Goal: Communication & Community: Answer question/provide support

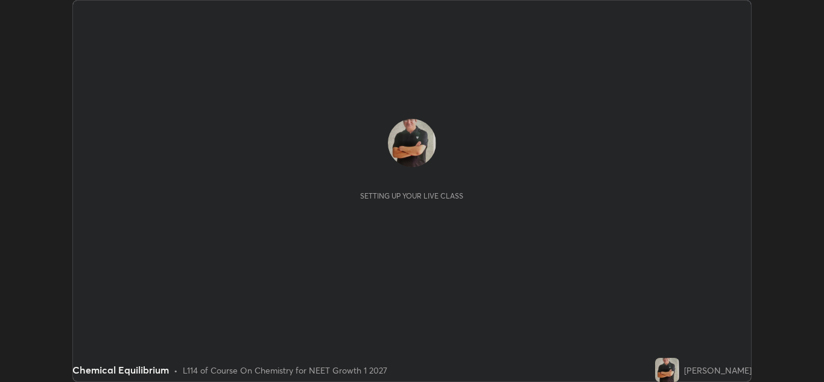
scroll to position [382, 824]
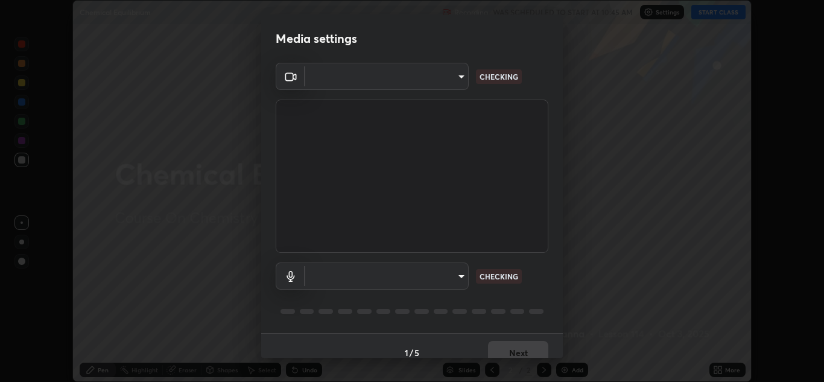
type input "1e49b53be58bf3658c32ba4c8e2538d2601885ca91182b01ba969948c87b8f29"
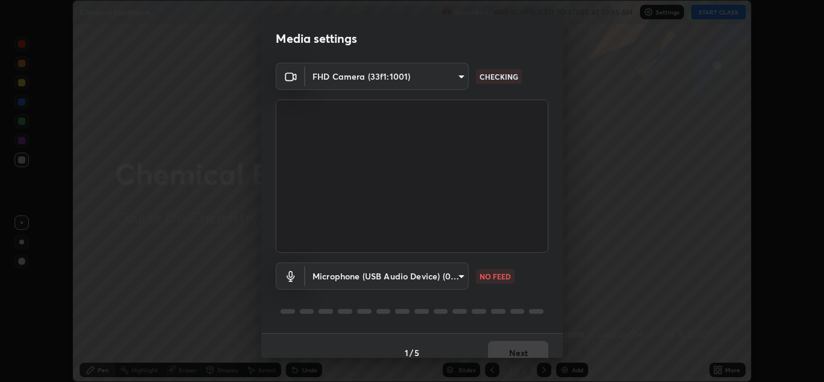
click at [398, 270] on body "Erase all Chemical Equilibrium Recording WAS SCHEDULED TO START AT 10:45 AM Set…" at bounding box center [412, 191] width 824 height 382
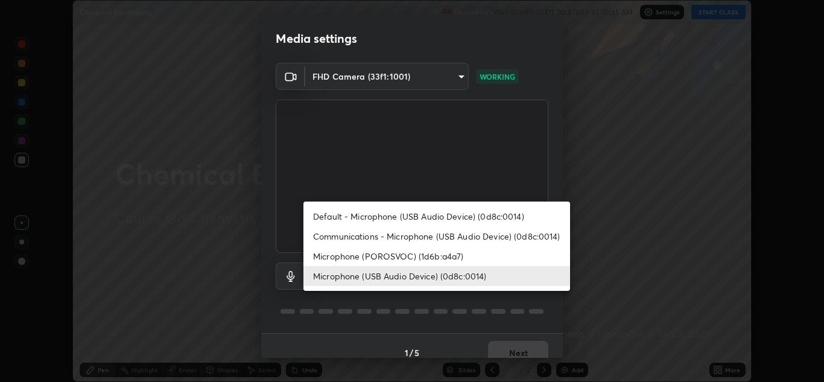
click at [363, 278] on li "Microphone (USB Audio Device) (0d8c:0014)" at bounding box center [437, 276] width 267 height 20
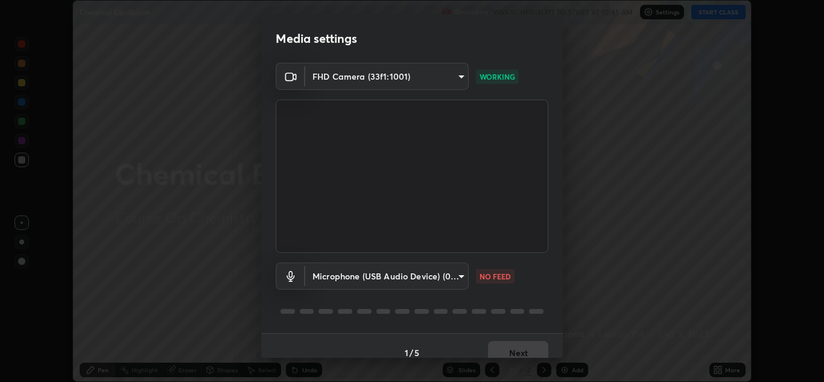
click at [395, 276] on body "Erase all Chemical Equilibrium Recording WAS SCHEDULED TO START AT 10:45 AM Set…" at bounding box center [412, 191] width 824 height 382
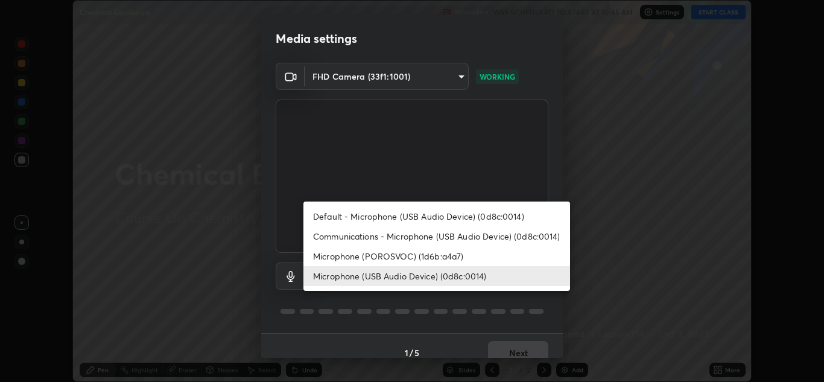
click at [375, 239] on li "Communications - Microphone (USB Audio Device) (0d8c:0014)" at bounding box center [437, 236] width 267 height 20
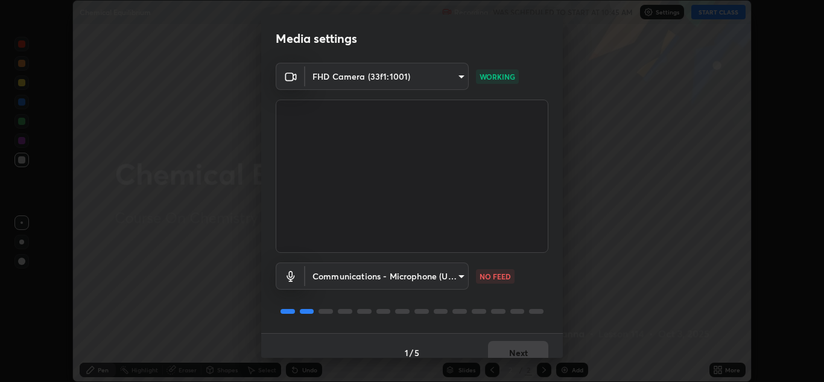
click at [381, 276] on body "Erase all Chemical Equilibrium Recording WAS SCHEDULED TO START AT 10:45 AM Set…" at bounding box center [412, 191] width 824 height 382
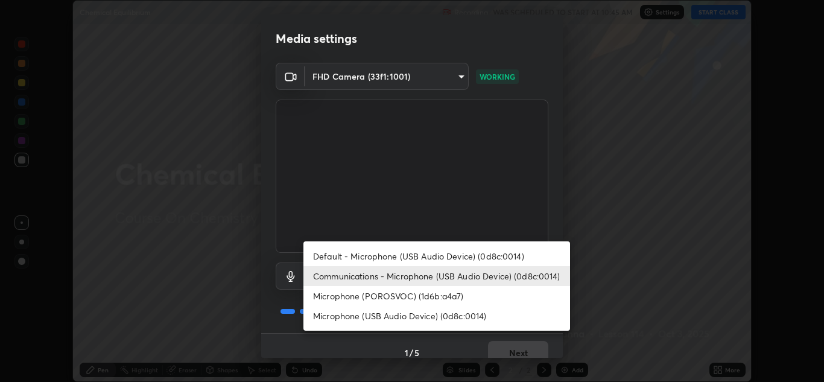
click at [401, 316] on li "Microphone (USB Audio Device) (0d8c:0014)" at bounding box center [437, 316] width 267 height 20
type input "f7c6ee8ef428f4c0c73a4799a386e724c784fa96b1b4d02d3a2d8c83d75c84bb"
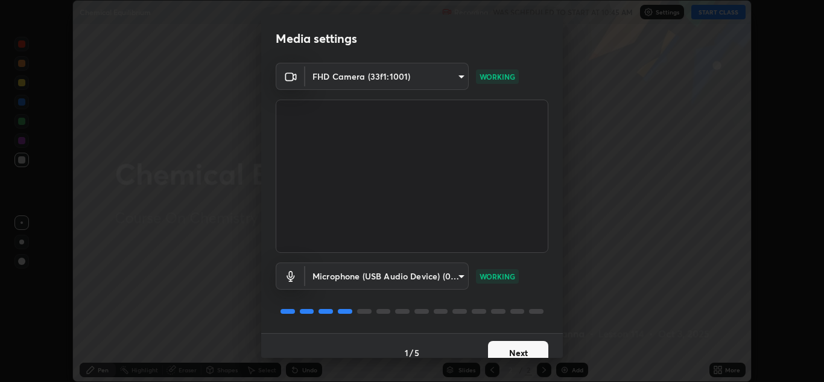
click at [509, 349] on button "Next" at bounding box center [518, 353] width 60 height 24
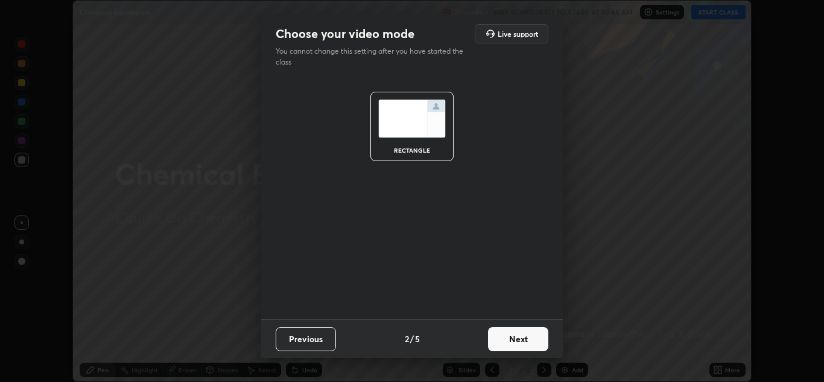
click at [521, 337] on button "Next" at bounding box center [518, 339] width 60 height 24
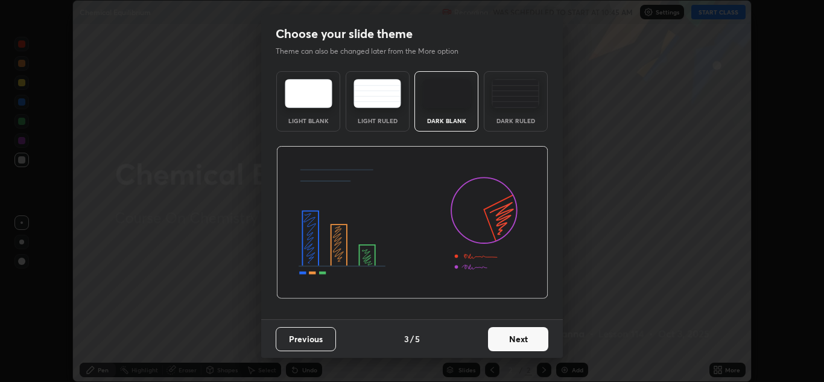
click at [532, 340] on button "Next" at bounding box center [518, 339] width 60 height 24
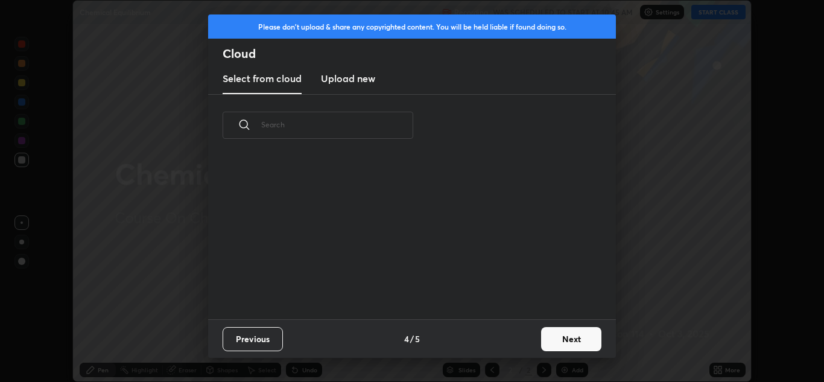
click at [561, 336] on button "Next" at bounding box center [571, 339] width 60 height 24
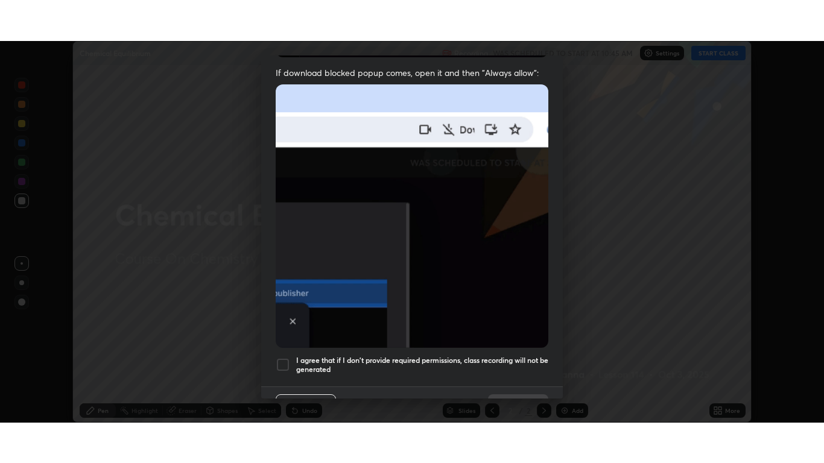
scroll to position [261, 0]
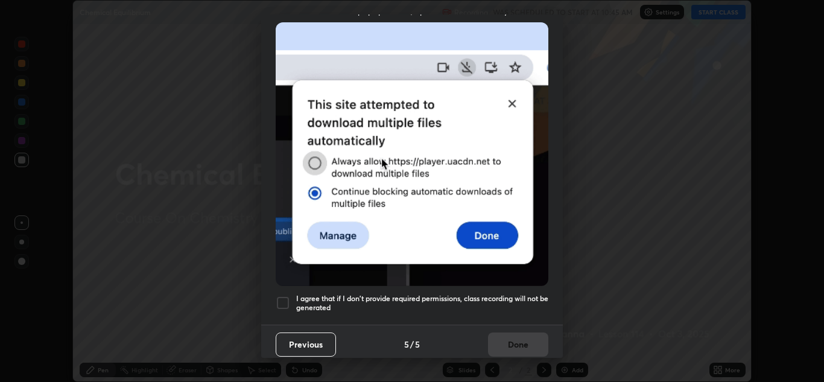
click at [281, 296] on div at bounding box center [283, 303] width 14 height 14
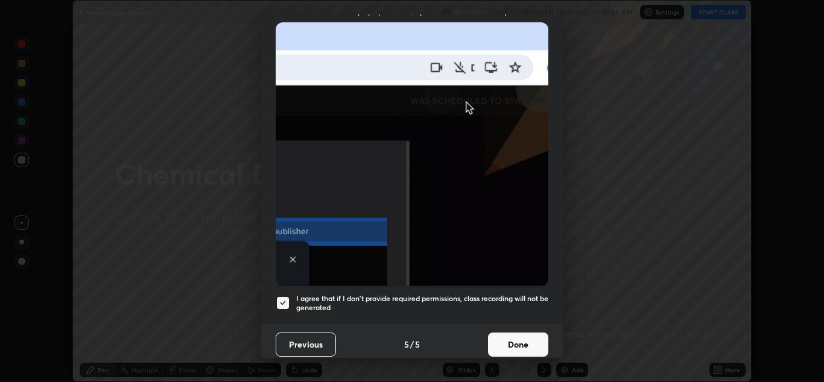
click at [503, 339] on button "Done" at bounding box center [518, 345] width 60 height 24
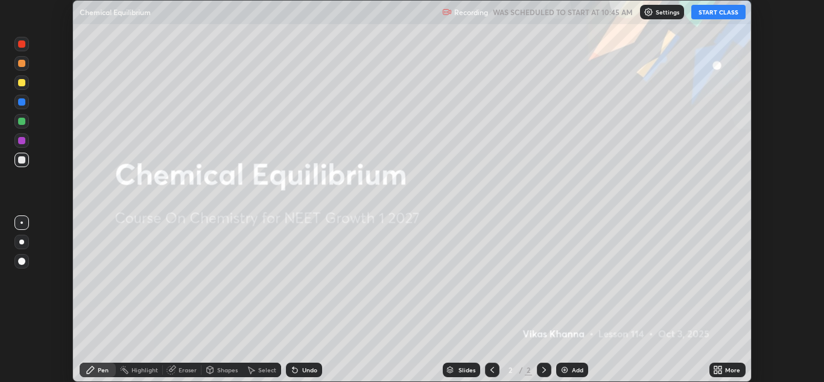
click at [717, 8] on button "START CLASS" at bounding box center [719, 12] width 54 height 14
click at [733, 375] on div "More" at bounding box center [728, 370] width 36 height 14
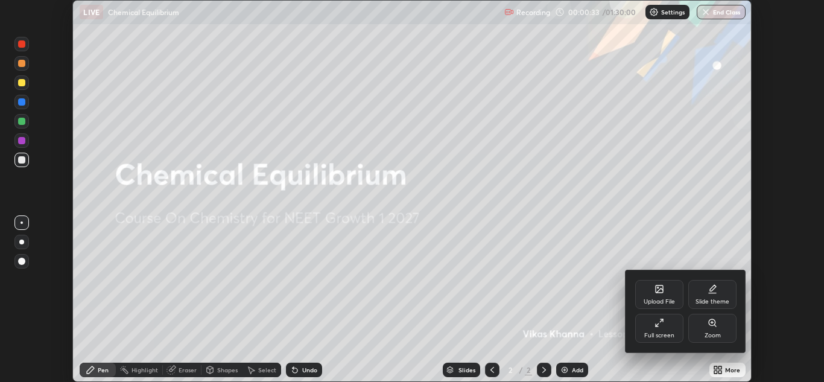
click at [669, 329] on div "Full screen" at bounding box center [659, 328] width 48 height 29
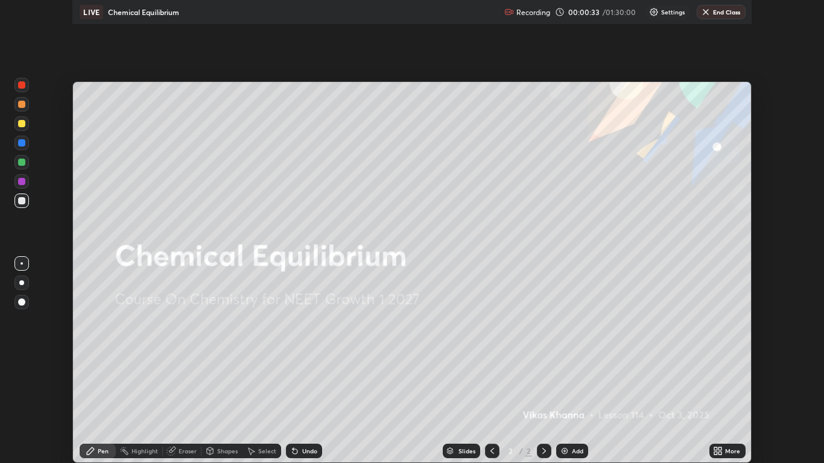
scroll to position [463, 824]
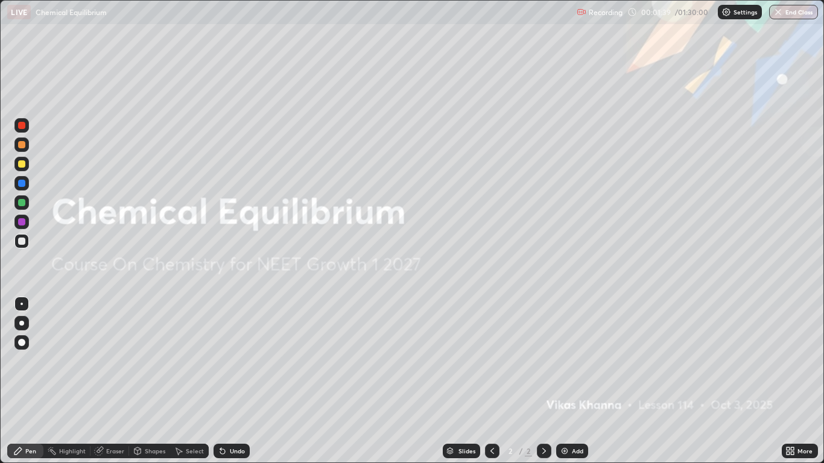
click at [571, 381] on div "Add" at bounding box center [572, 451] width 32 height 14
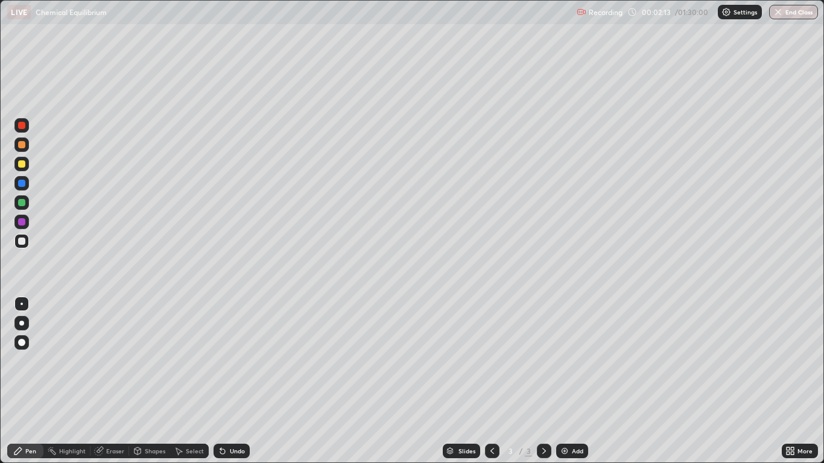
click at [151, 381] on div "Shapes" at bounding box center [155, 451] width 21 height 6
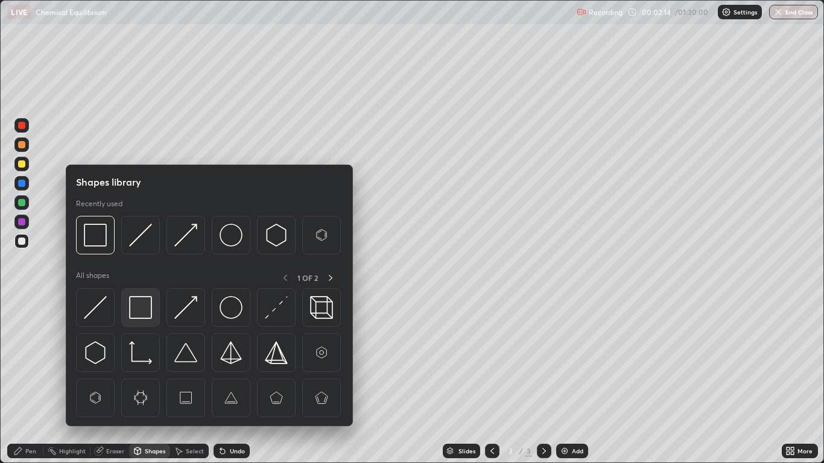
click at [138, 311] on img at bounding box center [140, 307] width 23 height 23
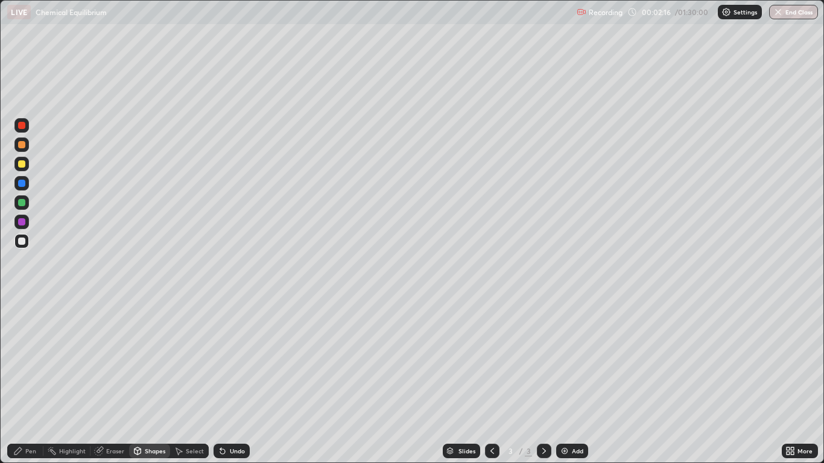
click at [19, 381] on div "Pen" at bounding box center [25, 451] width 36 height 14
click at [25, 340] on div at bounding box center [21, 342] width 7 height 7
click at [24, 167] on div at bounding box center [21, 164] width 7 height 7
click at [570, 381] on div "Add" at bounding box center [572, 451] width 32 height 14
click at [31, 381] on div "Pen" at bounding box center [30, 451] width 11 height 6
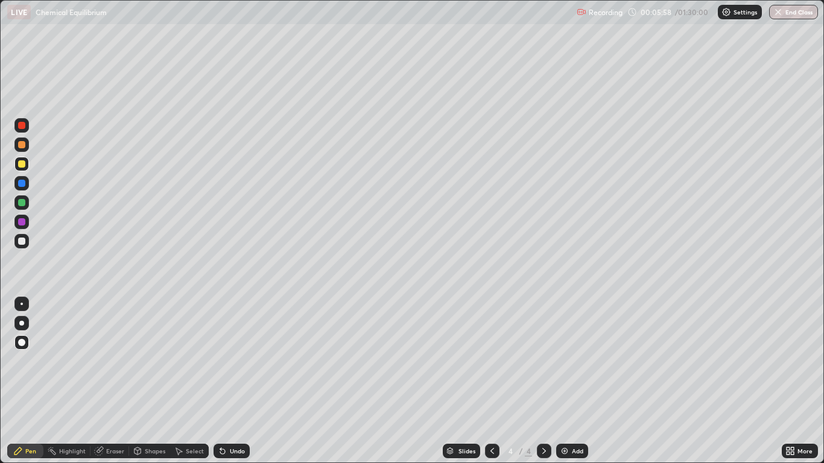
click at [22, 184] on div at bounding box center [21, 183] width 7 height 7
click at [235, 381] on div "Undo" at bounding box center [237, 451] width 15 height 6
click at [155, 381] on div "Shapes" at bounding box center [155, 451] width 21 height 6
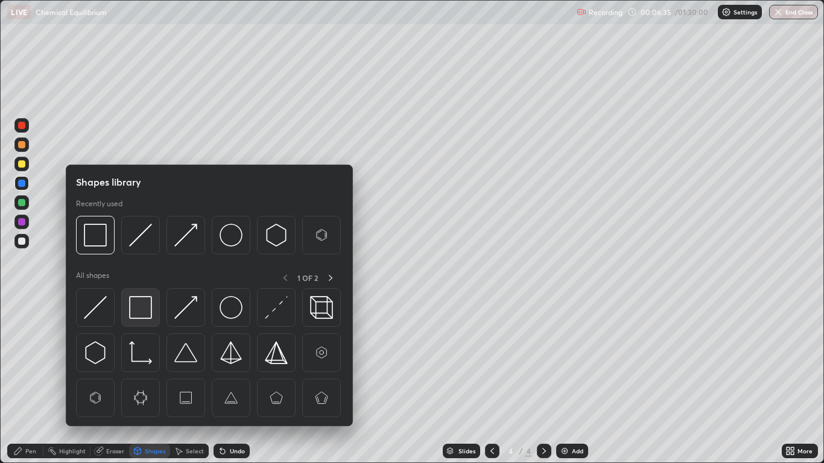
click at [142, 309] on img at bounding box center [140, 307] width 23 height 23
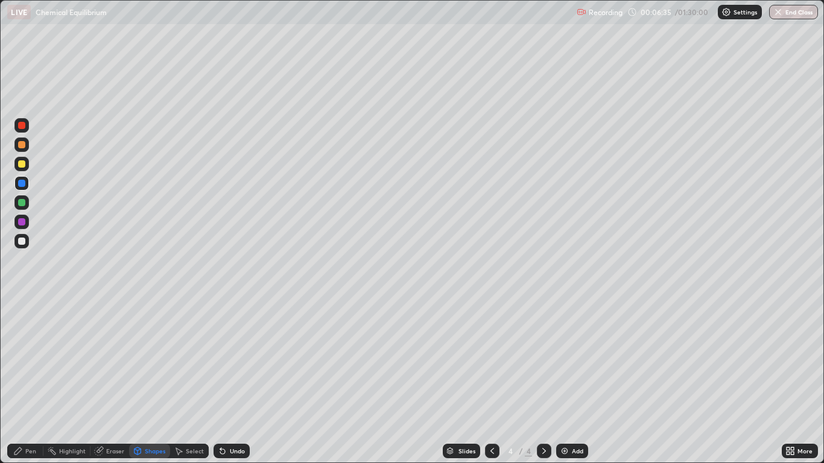
click at [22, 222] on div at bounding box center [21, 221] width 7 height 7
click at [27, 381] on div "Pen" at bounding box center [30, 451] width 11 height 6
click at [23, 381] on icon at bounding box center [18, 452] width 10 height 10
click at [150, 381] on div "Shapes" at bounding box center [155, 451] width 21 height 6
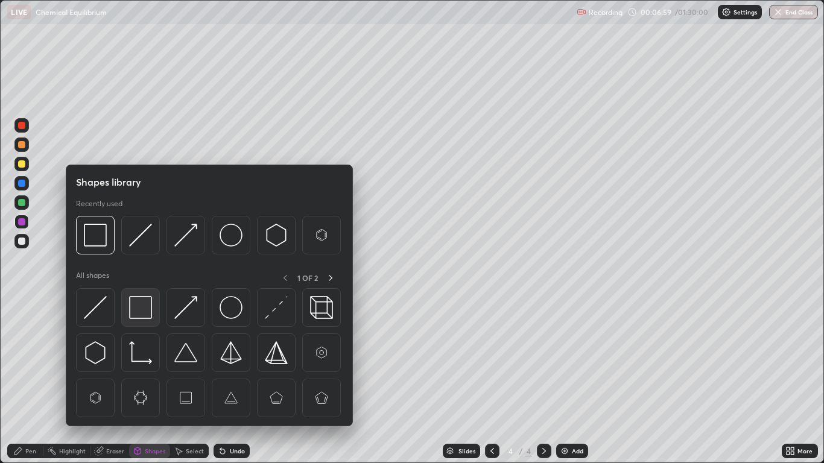
click at [141, 307] on img at bounding box center [140, 307] width 23 height 23
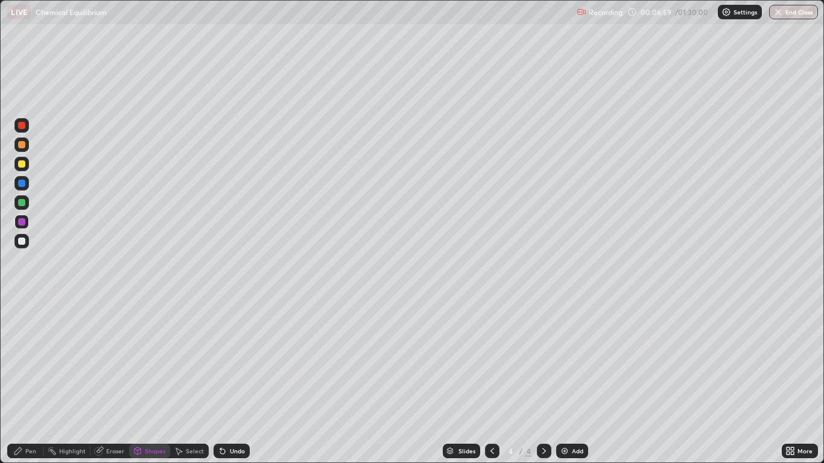
click at [23, 241] on div at bounding box center [21, 241] width 7 height 7
click at [26, 381] on div "Pen" at bounding box center [30, 451] width 11 height 6
click at [573, 381] on div "Add" at bounding box center [577, 451] width 11 height 6
click at [154, 381] on div "Shapes" at bounding box center [155, 451] width 21 height 6
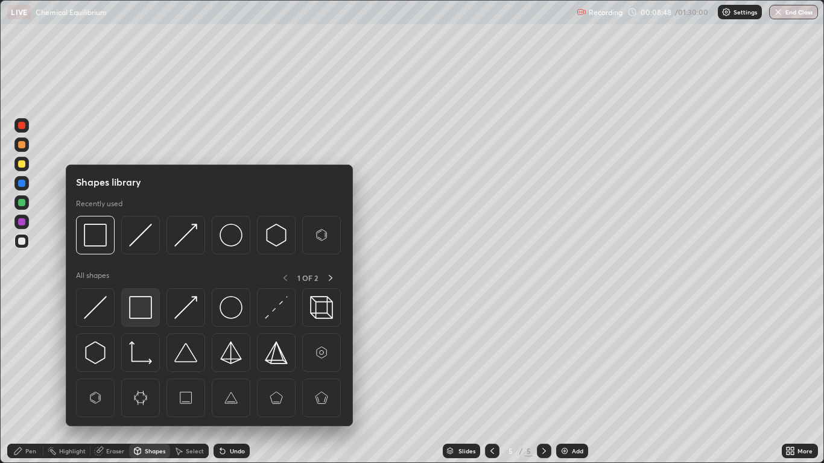
click at [143, 309] on img at bounding box center [140, 307] width 23 height 23
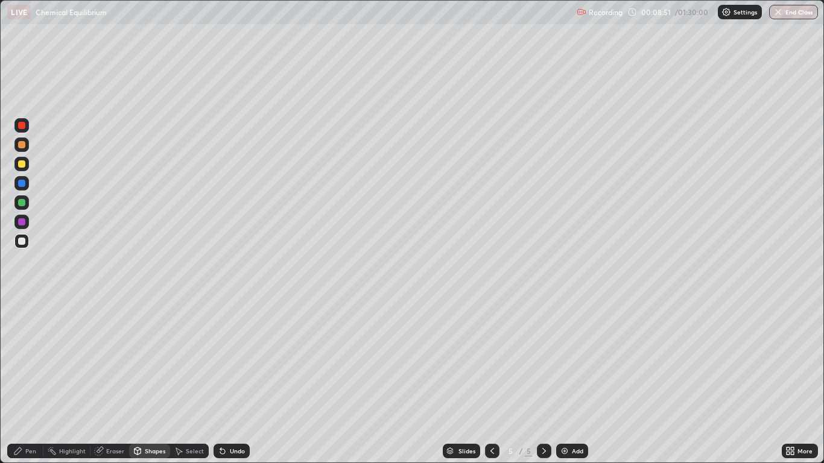
click at [31, 381] on div "Pen" at bounding box center [30, 451] width 11 height 6
click at [23, 144] on div at bounding box center [21, 144] width 7 height 7
click at [21, 203] on div at bounding box center [21, 202] width 7 height 7
click at [574, 381] on div "Add" at bounding box center [577, 451] width 11 height 6
click at [22, 166] on div at bounding box center [21, 164] width 7 height 7
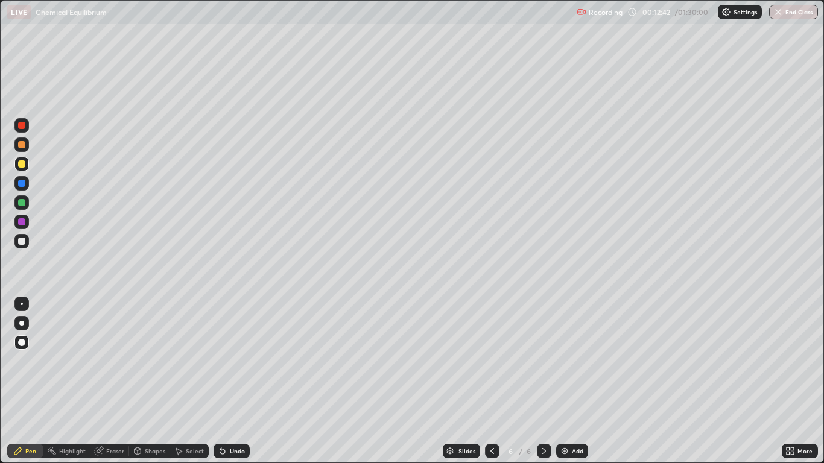
click at [583, 381] on div "Add" at bounding box center [577, 451] width 11 height 6
click at [493, 381] on icon at bounding box center [493, 452] width 10 height 10
click at [540, 381] on icon at bounding box center [545, 452] width 10 height 10
click at [234, 381] on div "Undo" at bounding box center [237, 451] width 15 height 6
click at [232, 381] on div "Undo" at bounding box center [237, 451] width 15 height 6
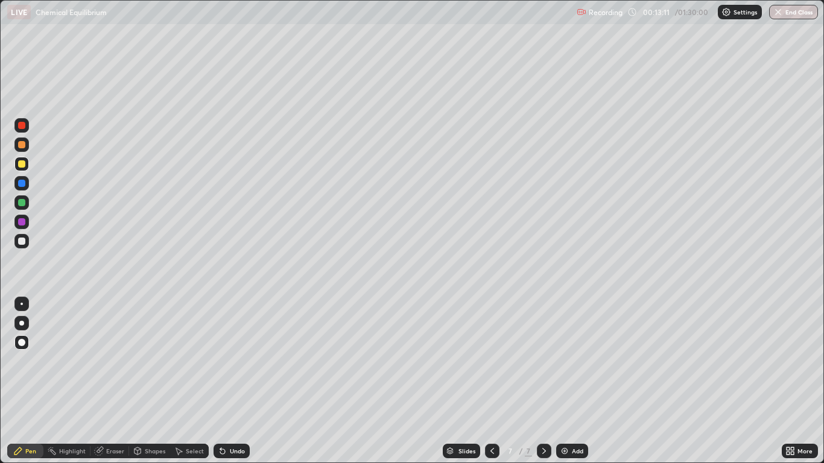
click at [492, 381] on icon at bounding box center [493, 452] width 10 height 10
click at [21, 243] on div at bounding box center [21, 241] width 7 height 7
click at [113, 381] on div "Eraser" at bounding box center [115, 451] width 18 height 6
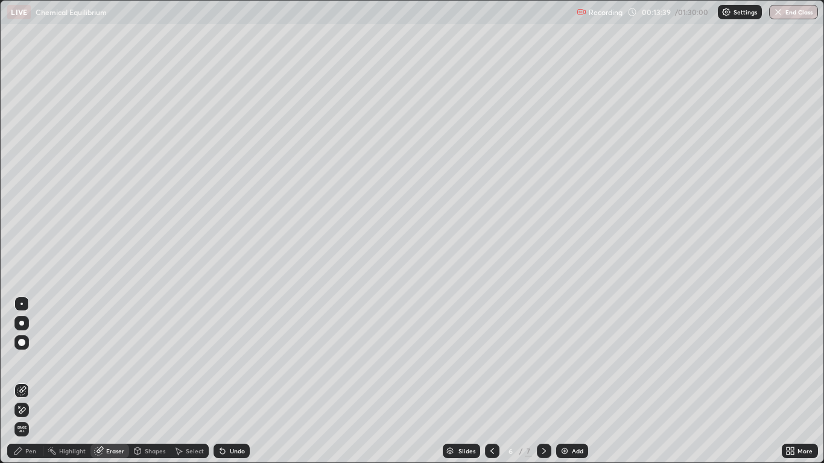
click at [30, 381] on div "Pen" at bounding box center [30, 451] width 11 height 6
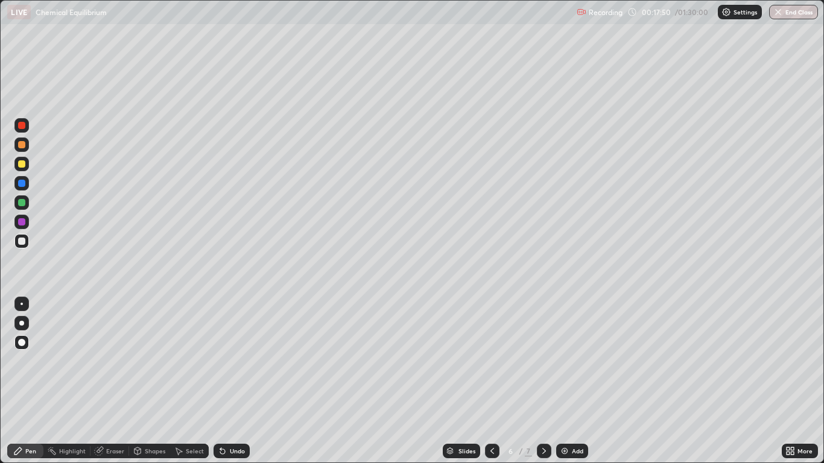
click at [543, 381] on icon at bounding box center [545, 452] width 10 height 10
click at [491, 381] on icon at bounding box center [493, 451] width 4 height 6
click at [144, 381] on div "Shapes" at bounding box center [149, 451] width 41 height 14
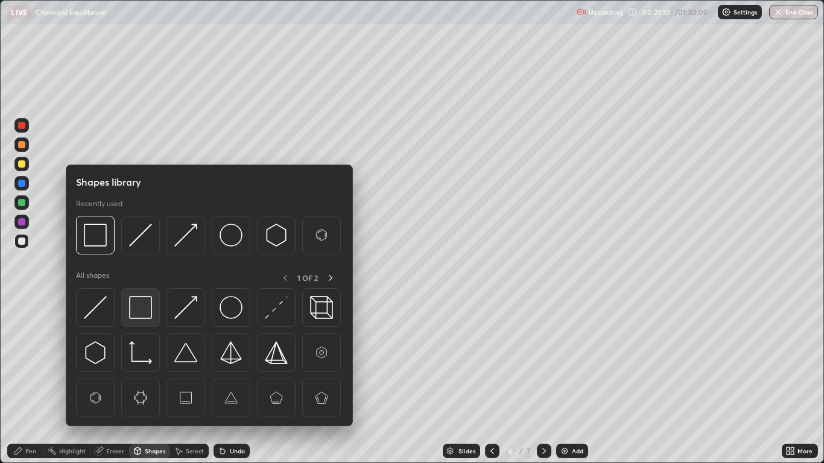
click at [145, 311] on img at bounding box center [140, 307] width 23 height 23
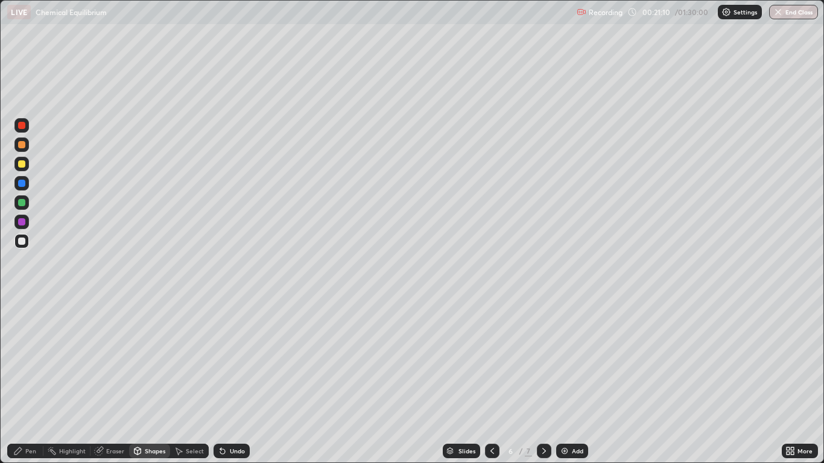
click at [23, 220] on div at bounding box center [21, 221] width 7 height 7
click at [22, 381] on icon at bounding box center [18, 452] width 10 height 10
click at [543, 381] on icon at bounding box center [545, 451] width 4 height 6
click at [238, 381] on div "Undo" at bounding box center [237, 451] width 15 height 6
click at [159, 381] on div "Shapes" at bounding box center [149, 451] width 41 height 14
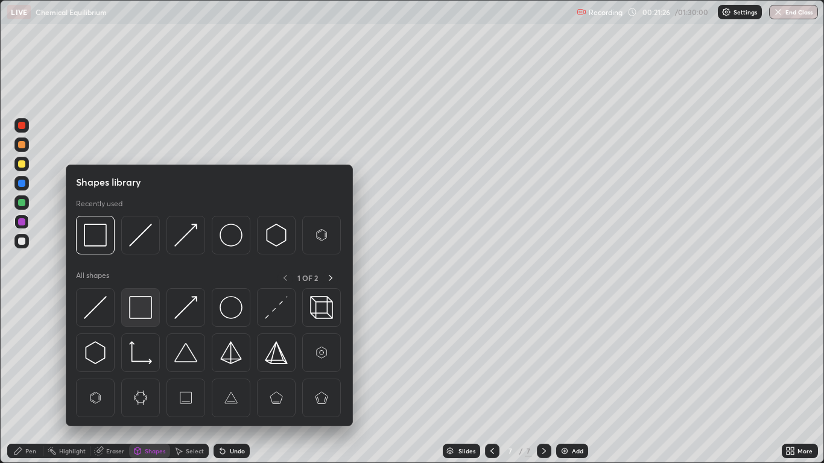
click at [149, 306] on img at bounding box center [140, 307] width 23 height 23
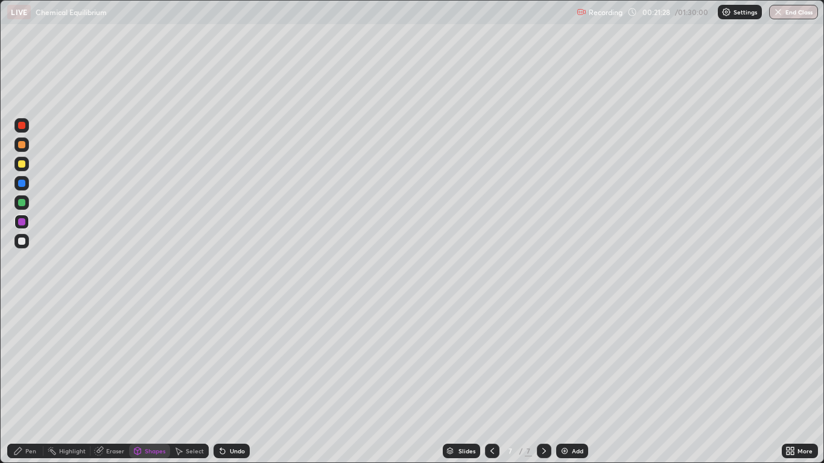
click at [24, 381] on div "Pen" at bounding box center [25, 451] width 36 height 14
click at [573, 381] on div "Add" at bounding box center [577, 451] width 11 height 6
click at [150, 381] on div "Shapes" at bounding box center [155, 451] width 21 height 6
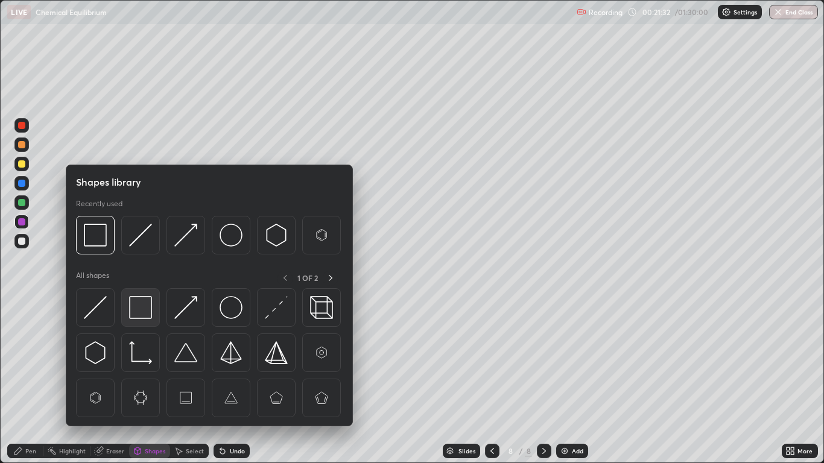
click at [147, 306] on img at bounding box center [140, 307] width 23 height 23
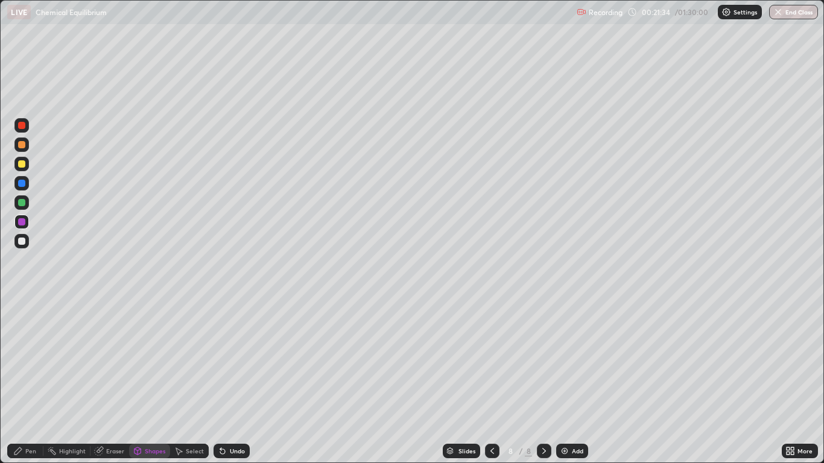
click at [27, 381] on div "Pen" at bounding box center [25, 451] width 36 height 14
click at [21, 180] on div at bounding box center [21, 183] width 7 height 7
click at [28, 381] on div "Pen" at bounding box center [25, 451] width 36 height 14
click at [23, 162] on div at bounding box center [21, 164] width 7 height 7
click at [231, 381] on div "Undo" at bounding box center [237, 451] width 15 height 6
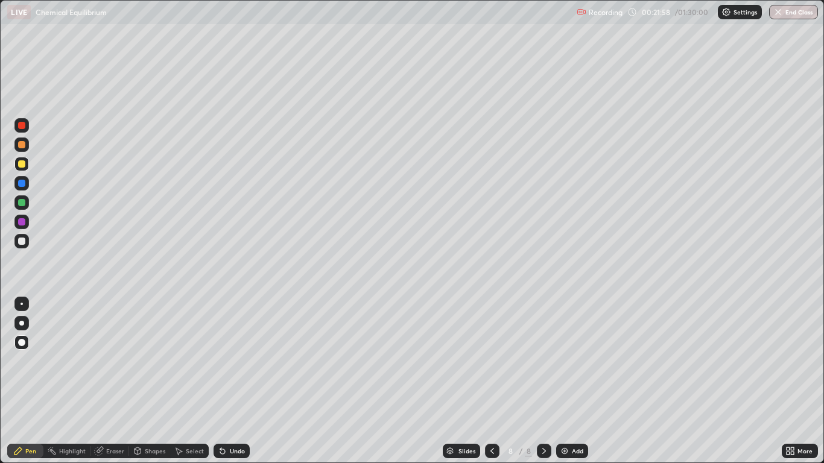
click at [154, 381] on div "Shapes" at bounding box center [155, 451] width 21 height 6
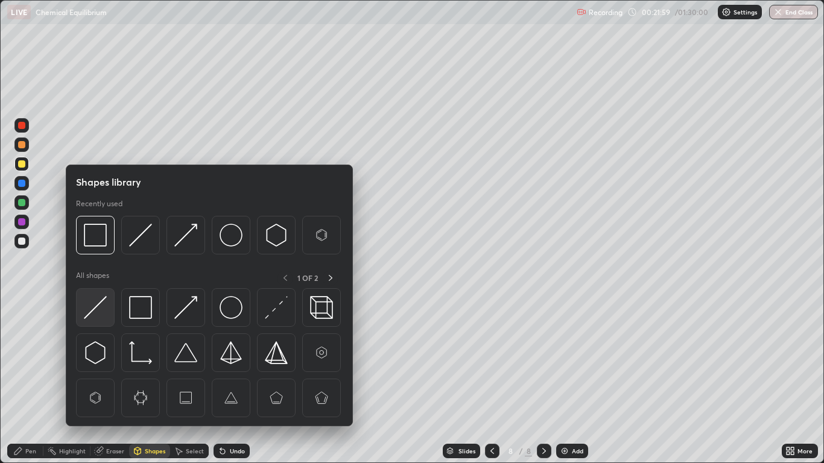
click at [99, 305] on img at bounding box center [95, 307] width 23 height 23
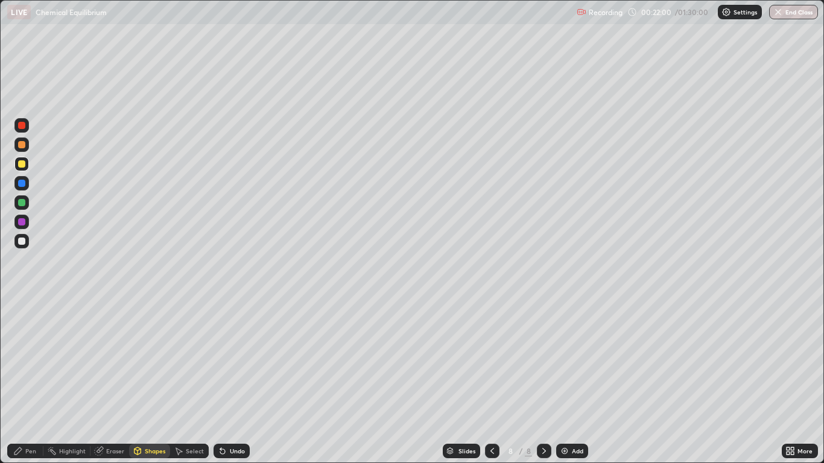
click at [21, 240] on div at bounding box center [21, 241] width 7 height 7
click at [28, 381] on div "Pen" at bounding box center [25, 451] width 36 height 14
click at [22, 159] on div at bounding box center [21, 164] width 14 height 14
click at [231, 381] on div "Undo" at bounding box center [237, 451] width 15 height 6
click at [232, 381] on div "Undo" at bounding box center [237, 451] width 15 height 6
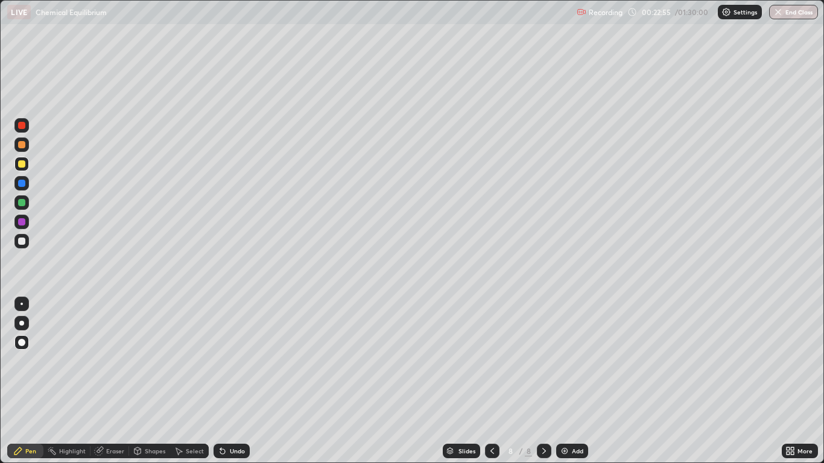
click at [226, 381] on div "Undo" at bounding box center [232, 451] width 36 height 14
click at [229, 381] on div "Undo" at bounding box center [232, 451] width 36 height 14
click at [149, 381] on div "Shapes" at bounding box center [155, 451] width 21 height 6
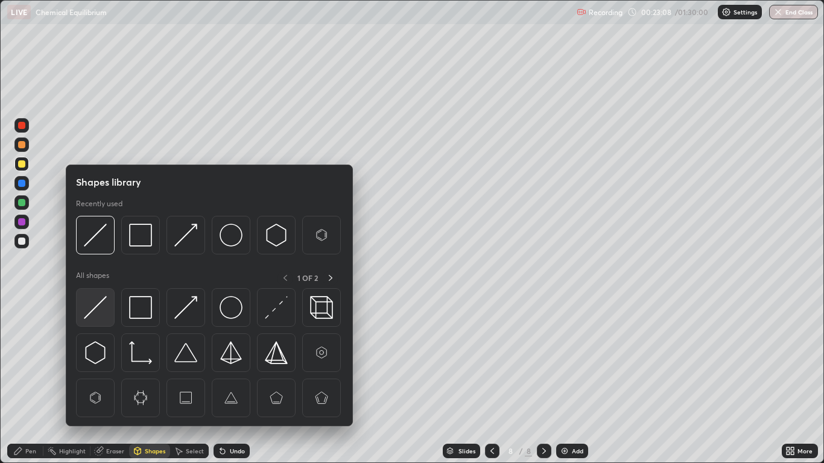
click at [94, 308] on img at bounding box center [95, 307] width 23 height 23
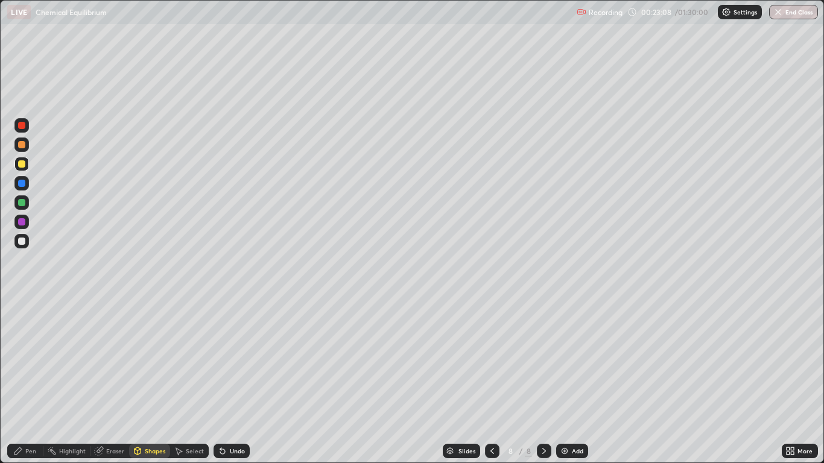
click at [23, 241] on div at bounding box center [21, 241] width 7 height 7
click at [150, 381] on div "Shapes" at bounding box center [155, 451] width 21 height 6
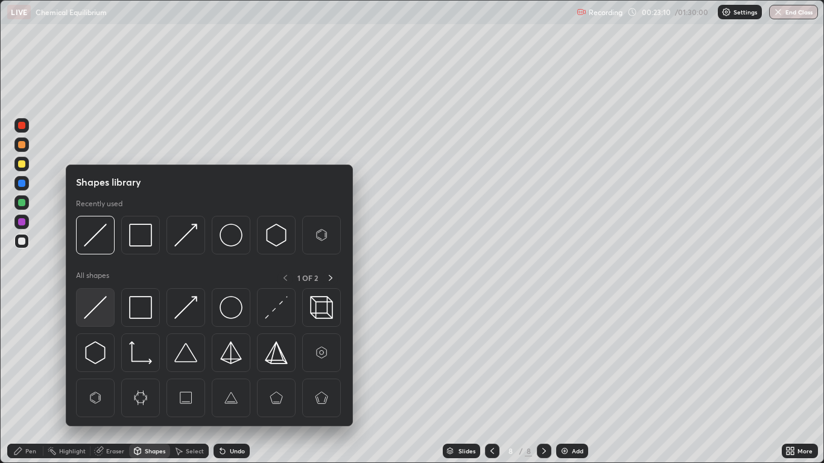
click at [107, 309] on div at bounding box center [95, 307] width 39 height 39
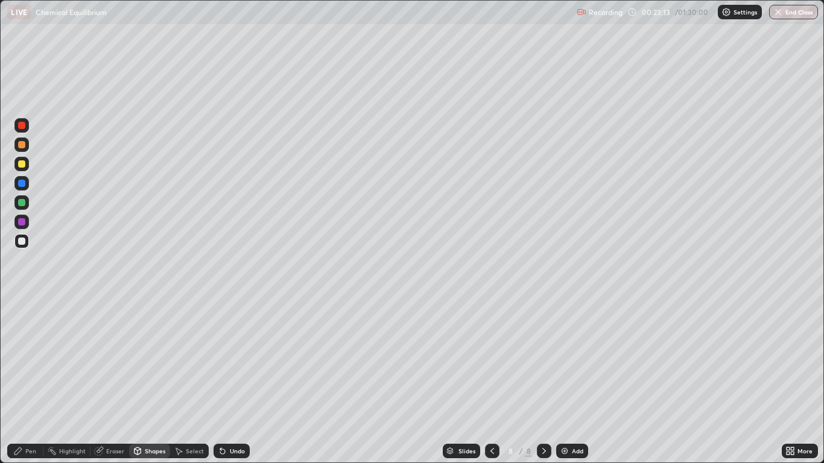
click at [31, 381] on div "Pen" at bounding box center [30, 451] width 11 height 6
click at [574, 381] on div "Add" at bounding box center [577, 451] width 11 height 6
click at [33, 381] on div "Pen" at bounding box center [25, 451] width 36 height 14
click at [159, 381] on div "Shapes" at bounding box center [155, 451] width 21 height 6
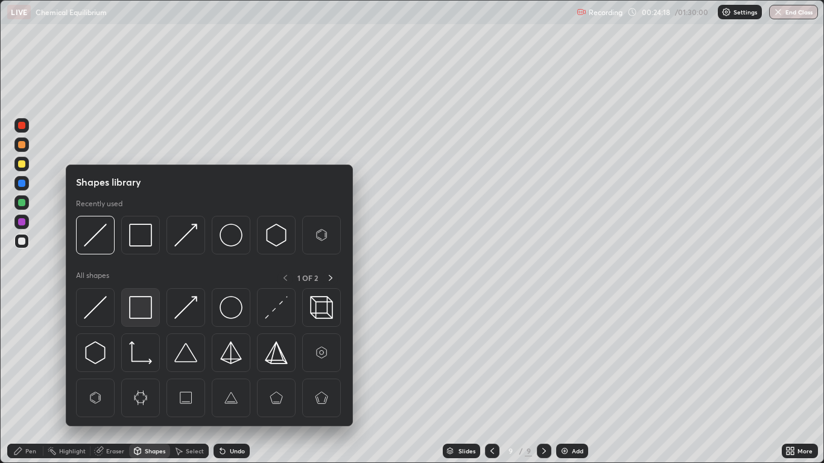
click at [144, 307] on img at bounding box center [140, 307] width 23 height 23
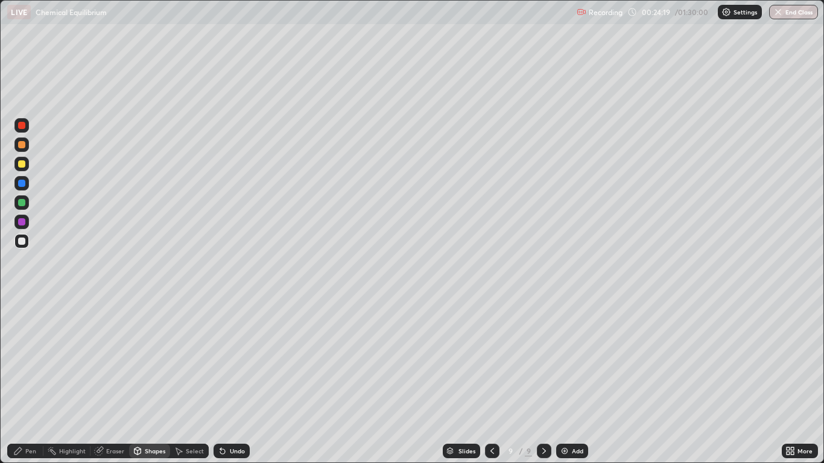
click at [23, 220] on div at bounding box center [21, 221] width 7 height 7
click at [33, 381] on div "Pen" at bounding box center [30, 451] width 11 height 6
click at [231, 381] on div "Undo" at bounding box center [237, 451] width 15 height 6
click at [230, 381] on div "Undo" at bounding box center [237, 451] width 15 height 6
click at [234, 381] on div "Undo" at bounding box center [237, 451] width 15 height 6
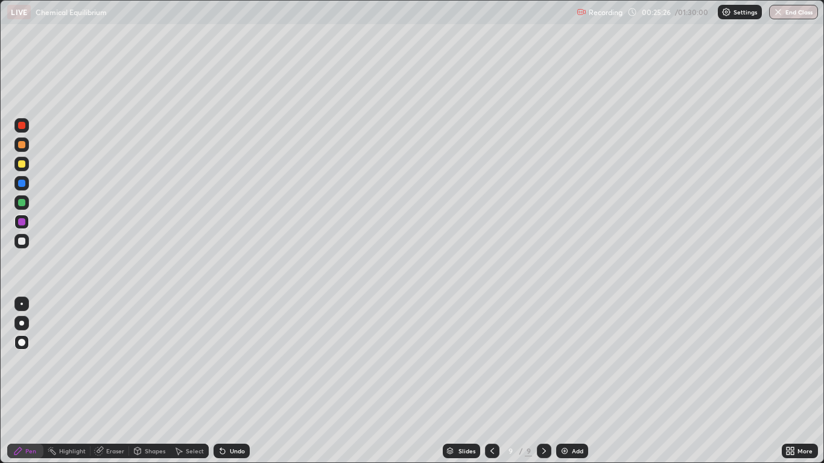
click at [22, 164] on div at bounding box center [21, 164] width 7 height 7
click at [148, 381] on div "Shapes" at bounding box center [155, 451] width 21 height 6
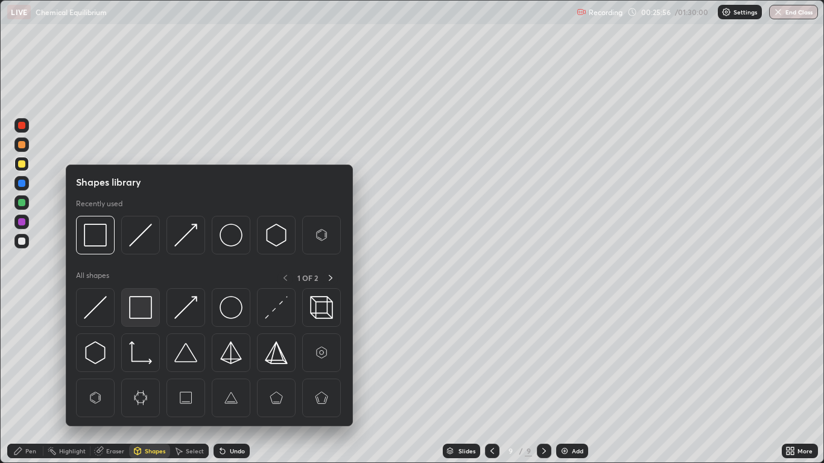
click at [138, 308] on img at bounding box center [140, 307] width 23 height 23
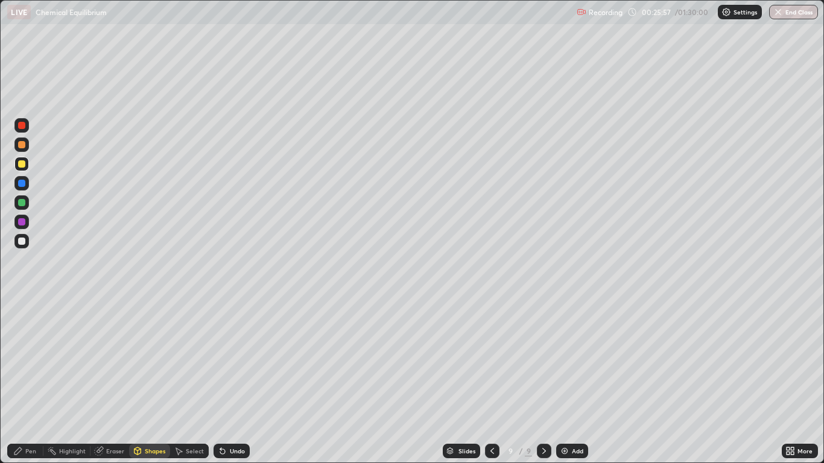
click at [21, 200] on div at bounding box center [21, 202] width 7 height 7
click at [111, 381] on div "Eraser" at bounding box center [115, 451] width 18 height 6
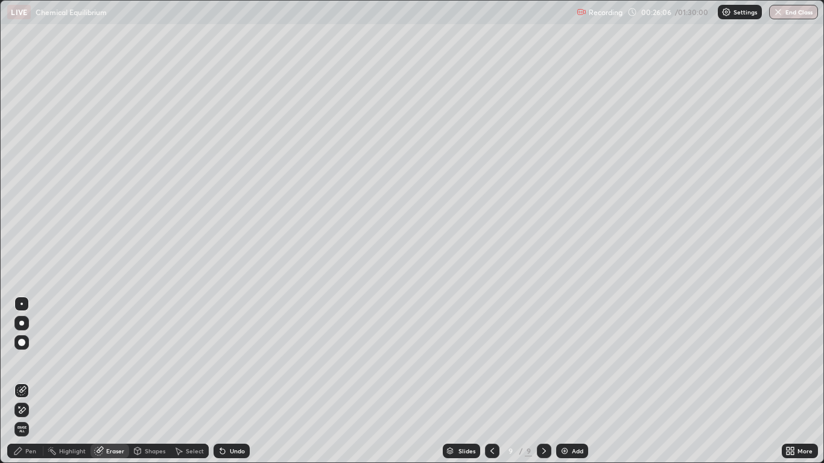
click at [31, 381] on div "Pen" at bounding box center [30, 451] width 11 height 6
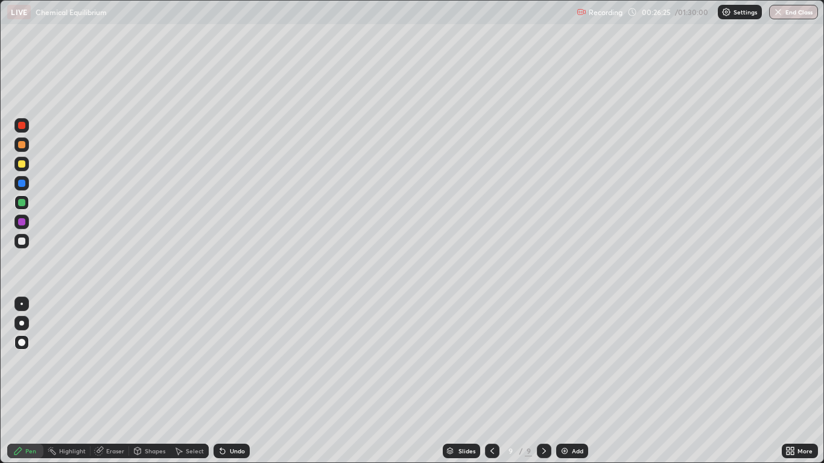
click at [492, 381] on icon at bounding box center [493, 452] width 10 height 10
click at [543, 381] on icon at bounding box center [545, 452] width 10 height 10
click at [575, 381] on div "Add" at bounding box center [572, 451] width 32 height 14
click at [153, 381] on div "Shapes" at bounding box center [155, 451] width 21 height 6
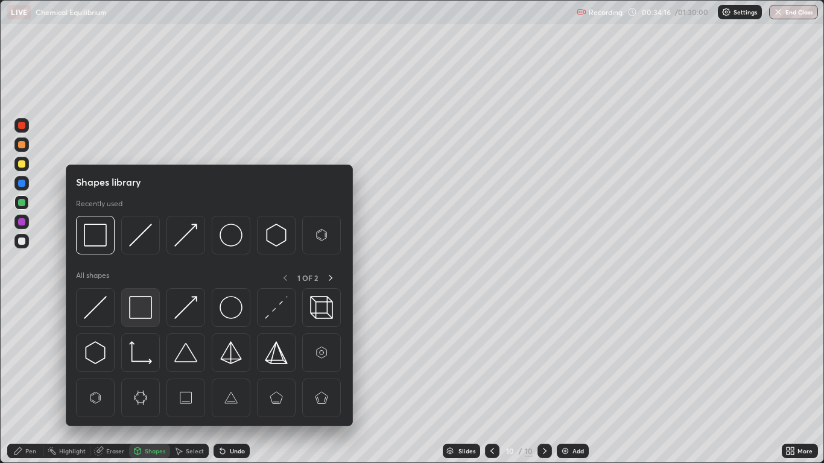
click at [146, 310] on img at bounding box center [140, 307] width 23 height 23
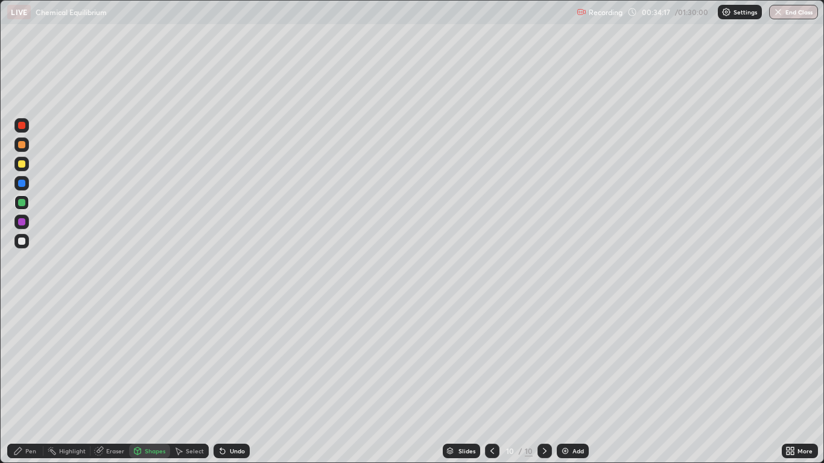
click at [24, 162] on div at bounding box center [21, 164] width 7 height 7
click at [18, 381] on icon at bounding box center [17, 451] width 7 height 7
click at [21, 179] on div at bounding box center [21, 183] width 14 height 14
click at [23, 162] on div at bounding box center [21, 164] width 7 height 7
click at [234, 381] on div "Undo" at bounding box center [232, 451] width 36 height 14
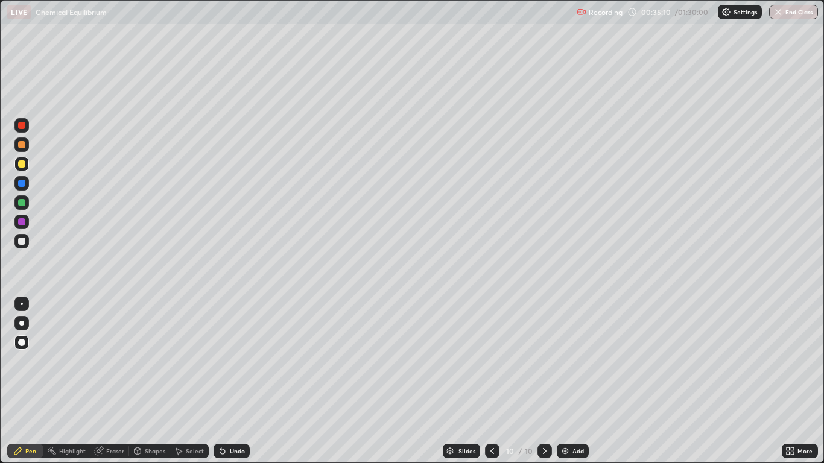
click at [148, 381] on div "Shapes" at bounding box center [155, 451] width 21 height 6
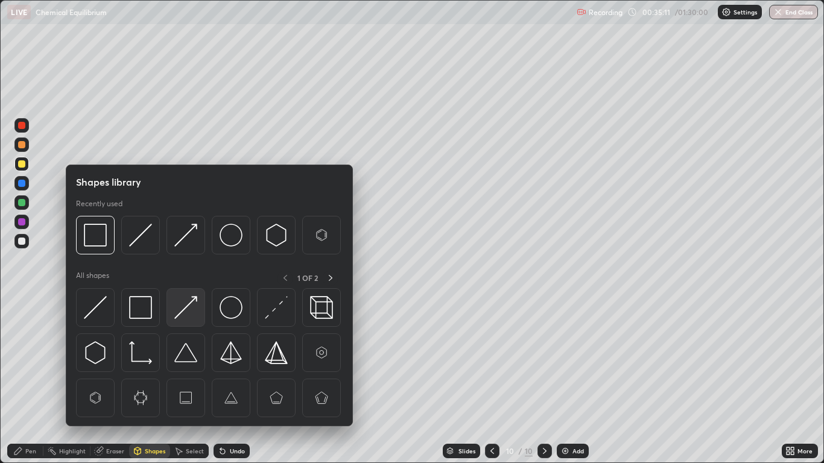
click at [185, 307] on img at bounding box center [185, 307] width 23 height 23
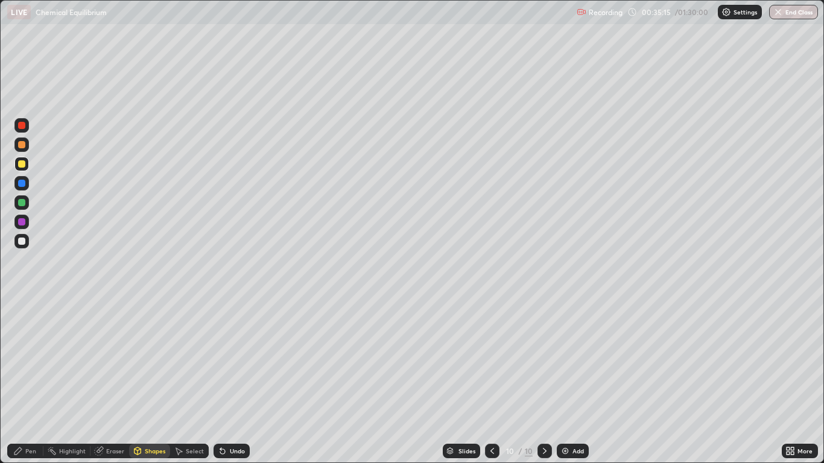
click at [30, 381] on div "Pen" at bounding box center [25, 451] width 36 height 14
click at [22, 219] on div at bounding box center [21, 221] width 7 height 7
click at [22, 164] on div at bounding box center [21, 164] width 7 height 7
click at [22, 221] on div at bounding box center [21, 221] width 7 height 7
click at [153, 381] on div "Shapes" at bounding box center [155, 451] width 21 height 6
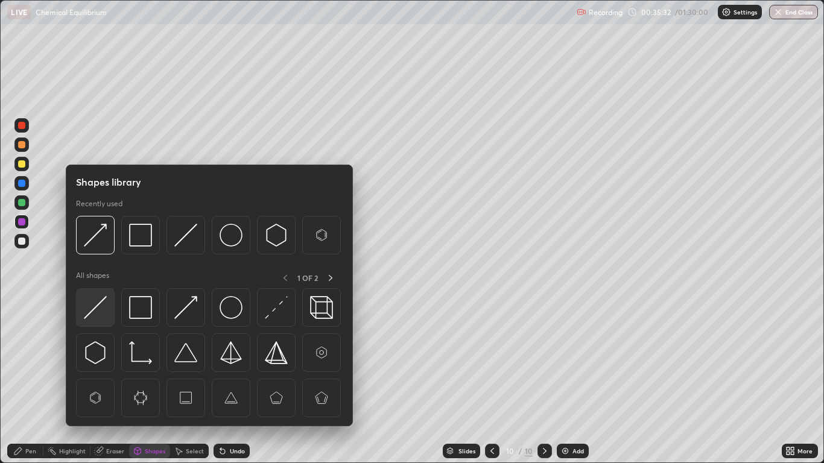
click at [98, 311] on img at bounding box center [95, 307] width 23 height 23
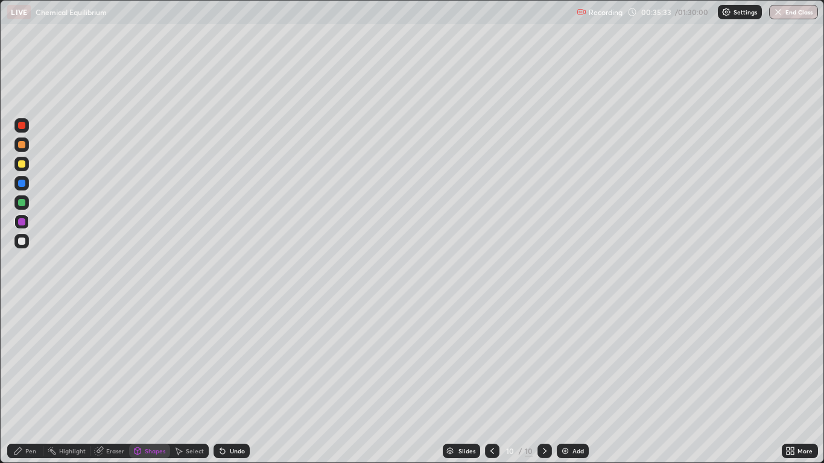
click at [24, 240] on div at bounding box center [21, 241] width 7 height 7
click at [31, 381] on div "Pen" at bounding box center [30, 451] width 11 height 6
click at [24, 164] on div at bounding box center [21, 164] width 7 height 7
click at [220, 381] on icon at bounding box center [222, 452] width 5 height 5
click at [219, 381] on icon at bounding box center [223, 452] width 10 height 10
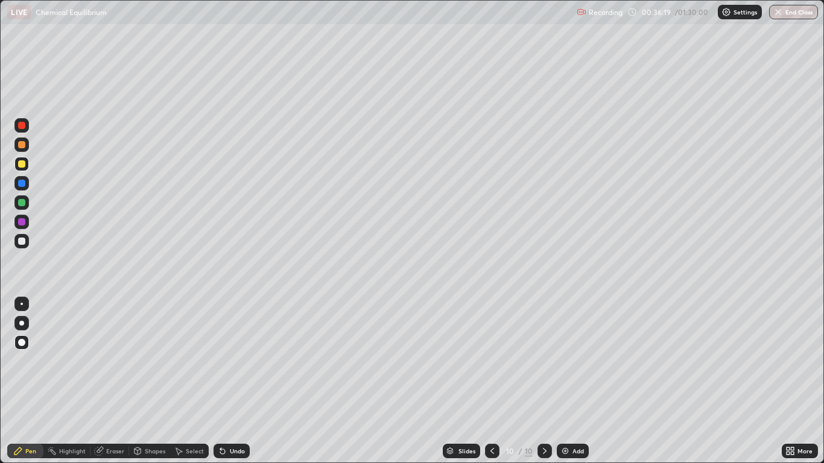
click at [22, 224] on div at bounding box center [21, 221] width 7 height 7
click at [152, 381] on div "Shapes" at bounding box center [155, 451] width 21 height 6
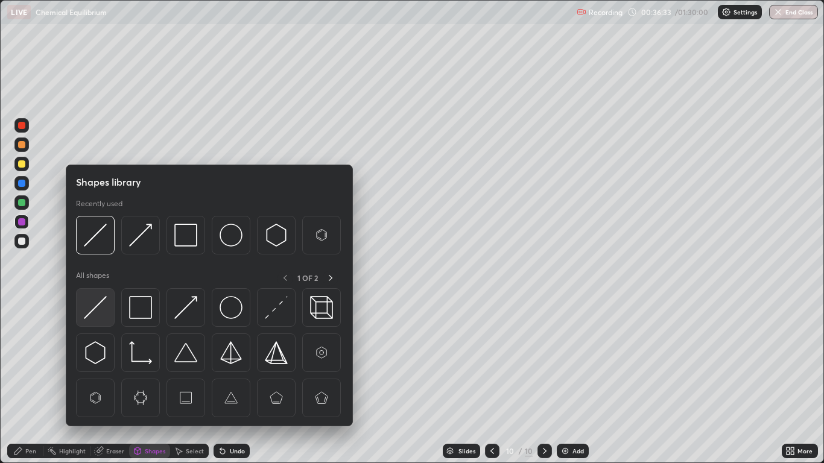
click at [105, 308] on img at bounding box center [95, 307] width 23 height 23
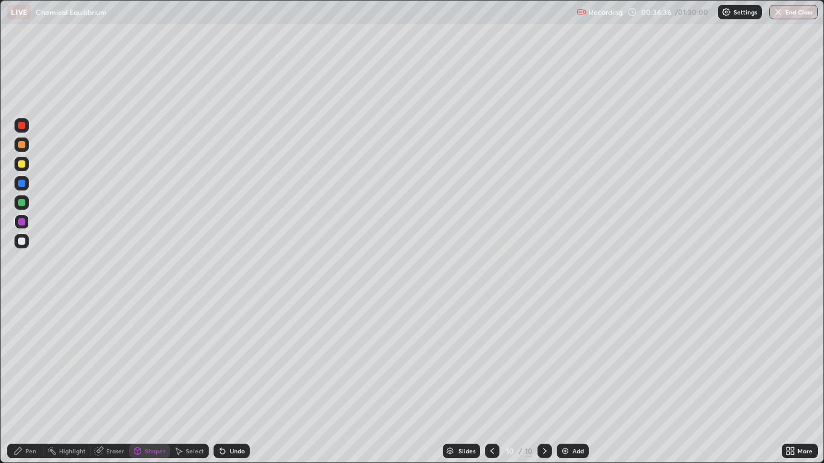
click at [32, 381] on div "Pen" at bounding box center [30, 451] width 11 height 6
click at [22, 203] on div at bounding box center [21, 202] width 7 height 7
click at [235, 381] on div "Undo" at bounding box center [237, 451] width 15 height 6
click at [22, 182] on div at bounding box center [21, 183] width 7 height 7
click at [117, 381] on div "Eraser" at bounding box center [115, 451] width 18 height 6
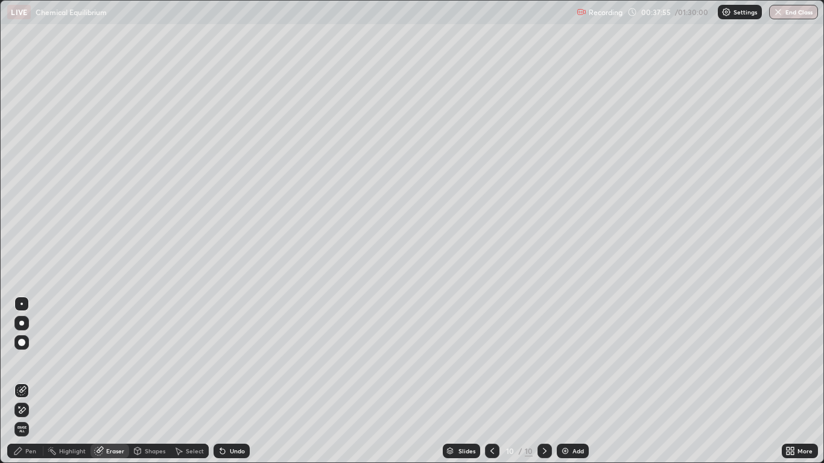
click at [34, 381] on div "Pen" at bounding box center [25, 451] width 36 height 14
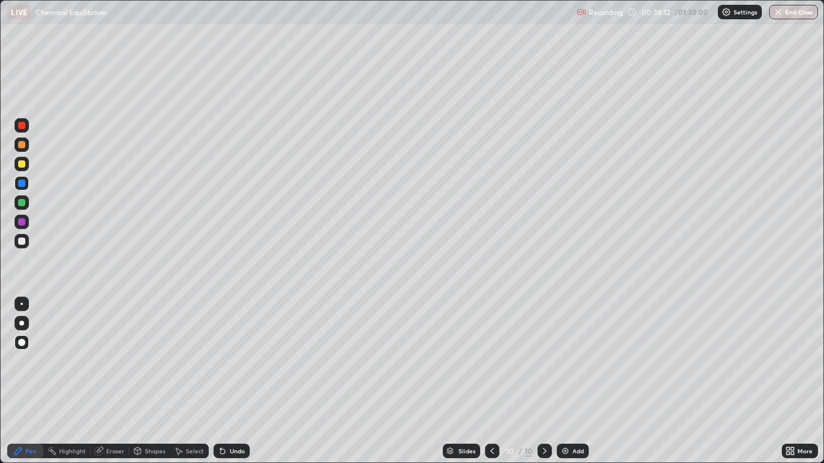
click at [21, 202] on div at bounding box center [21, 202] width 7 height 7
click at [231, 381] on div "Undo" at bounding box center [237, 451] width 15 height 6
click at [782, 381] on div "More" at bounding box center [800, 451] width 36 height 14
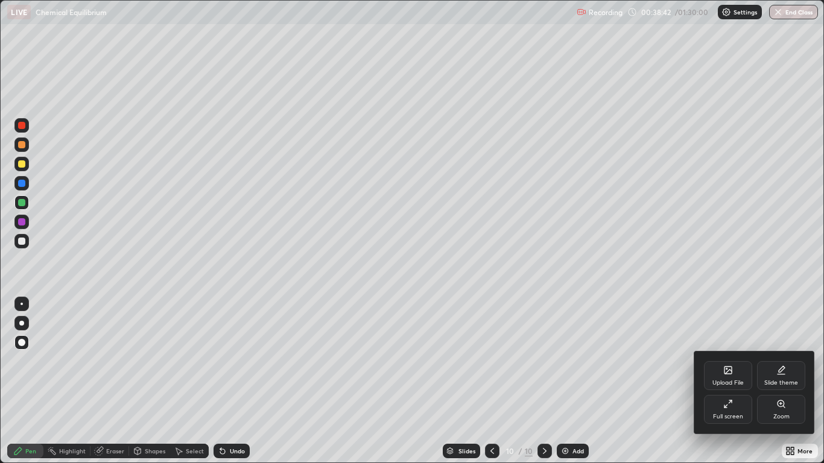
click at [567, 381] on div at bounding box center [412, 231] width 824 height 463
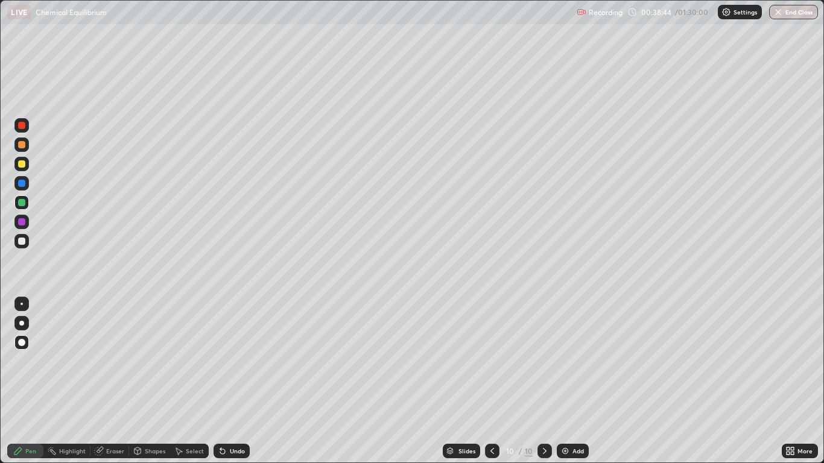
click at [575, 381] on div "Add" at bounding box center [578, 451] width 11 height 6
click at [21, 164] on div at bounding box center [21, 164] width 7 height 7
click at [238, 381] on div "Undo" at bounding box center [237, 451] width 15 height 6
click at [241, 381] on div "Undo" at bounding box center [237, 451] width 15 height 6
click at [21, 224] on div at bounding box center [21, 221] width 7 height 7
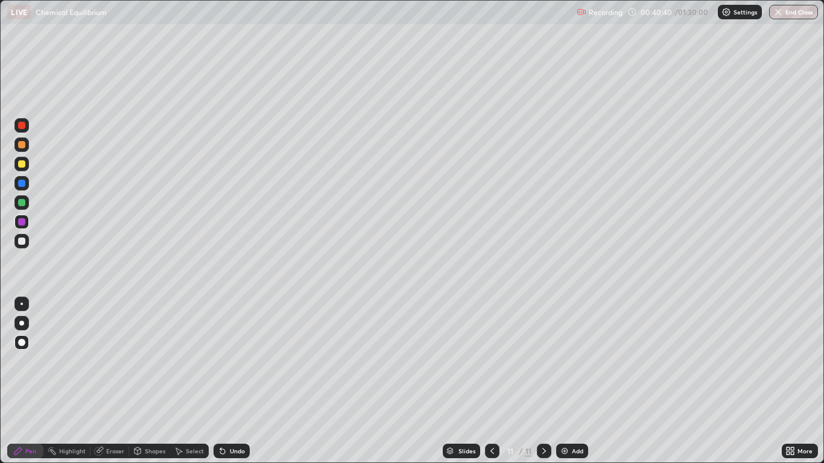
click at [570, 381] on div "Add" at bounding box center [572, 451] width 32 height 14
click at [22, 164] on div at bounding box center [21, 164] width 7 height 7
click at [234, 381] on div "Undo" at bounding box center [237, 451] width 15 height 6
click at [22, 202] on div at bounding box center [21, 202] width 7 height 7
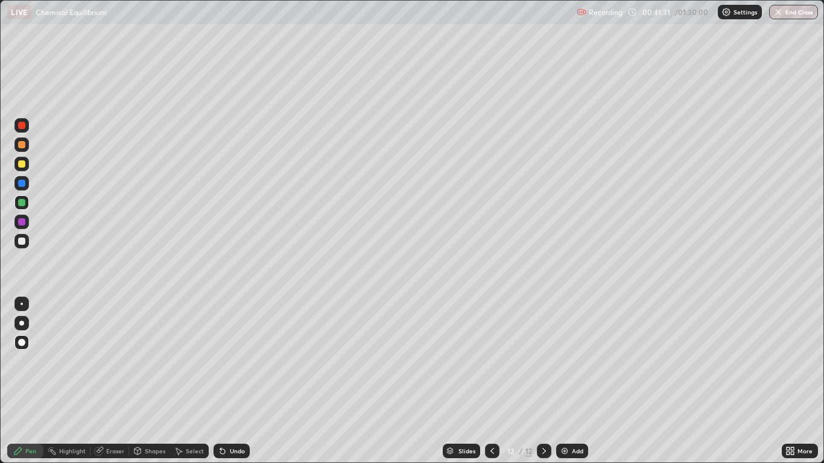
click at [26, 179] on div at bounding box center [21, 183] width 14 height 14
click at [20, 238] on div at bounding box center [21, 241] width 7 height 7
click at [569, 381] on img at bounding box center [565, 452] width 10 height 10
click at [22, 164] on div at bounding box center [21, 164] width 7 height 7
click at [226, 381] on div "Undo" at bounding box center [232, 451] width 36 height 14
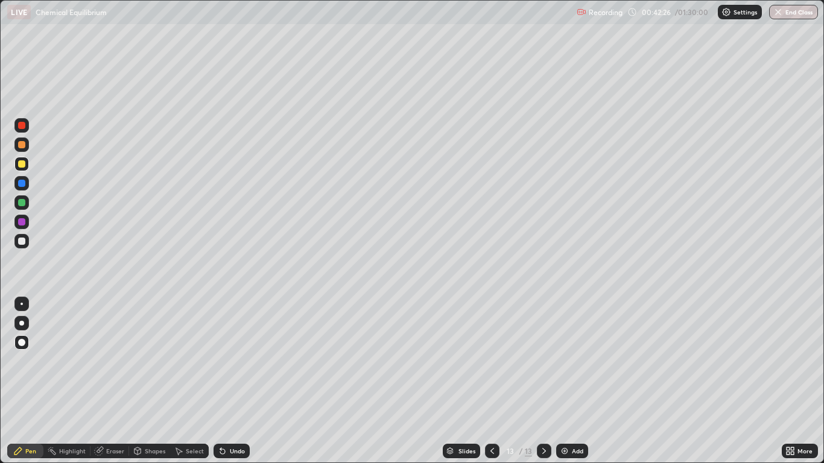
click at [23, 220] on div at bounding box center [21, 221] width 7 height 7
click at [20, 197] on div at bounding box center [21, 203] width 14 height 14
click at [228, 381] on div "Undo" at bounding box center [232, 451] width 36 height 14
click at [493, 381] on icon at bounding box center [493, 452] width 10 height 10
click at [491, 381] on icon at bounding box center [493, 452] width 10 height 10
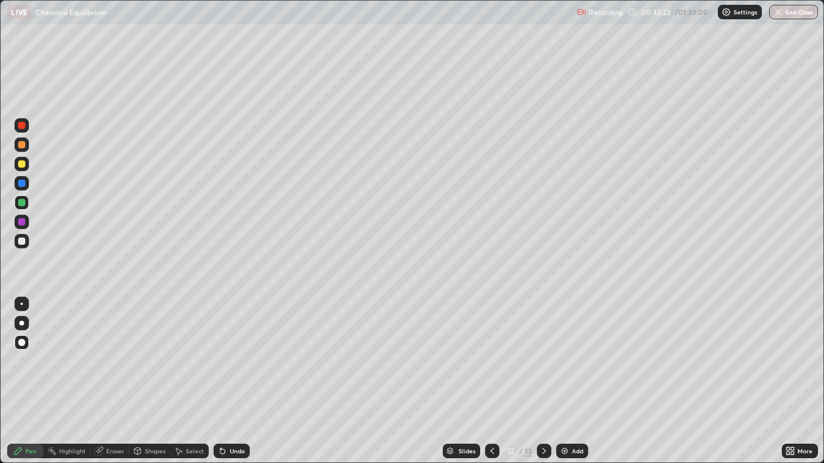
click at [492, 381] on div at bounding box center [492, 451] width 14 height 14
click at [492, 381] on icon at bounding box center [493, 452] width 10 height 10
click at [538, 381] on div at bounding box center [544, 451] width 14 height 14
click at [544, 381] on icon at bounding box center [545, 452] width 10 height 10
click at [543, 381] on icon at bounding box center [545, 452] width 10 height 10
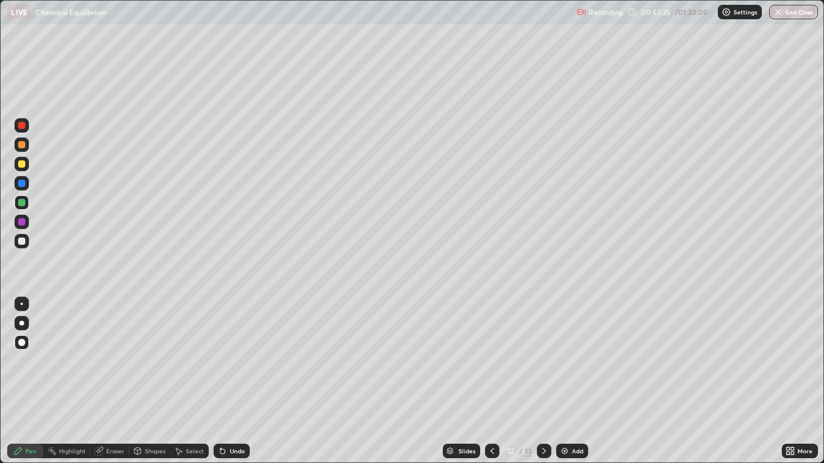
click at [544, 381] on icon at bounding box center [545, 452] width 10 height 10
click at [570, 381] on div "Add" at bounding box center [572, 451] width 32 height 14
click at [146, 381] on div "Shapes" at bounding box center [155, 451] width 21 height 6
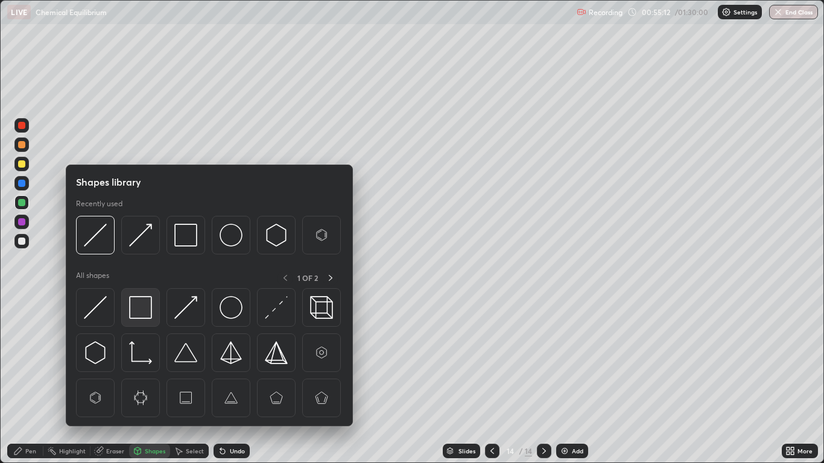
click at [140, 305] on img at bounding box center [140, 307] width 23 height 23
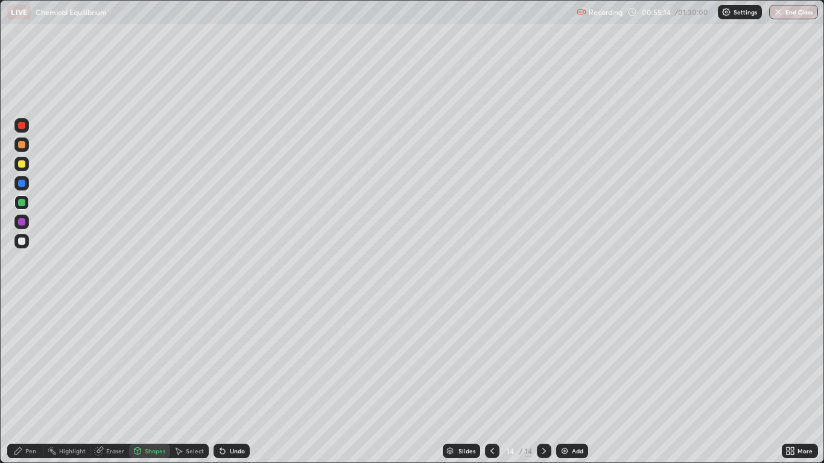
click at [28, 381] on div "Pen" at bounding box center [30, 451] width 11 height 6
click at [21, 162] on div at bounding box center [21, 164] width 7 height 7
click at [150, 381] on div "Shapes" at bounding box center [155, 451] width 21 height 6
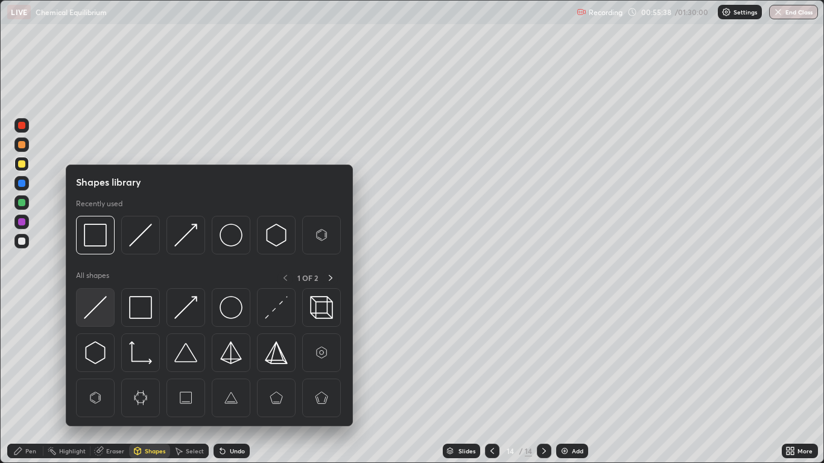
click at [98, 307] on img at bounding box center [95, 307] width 23 height 23
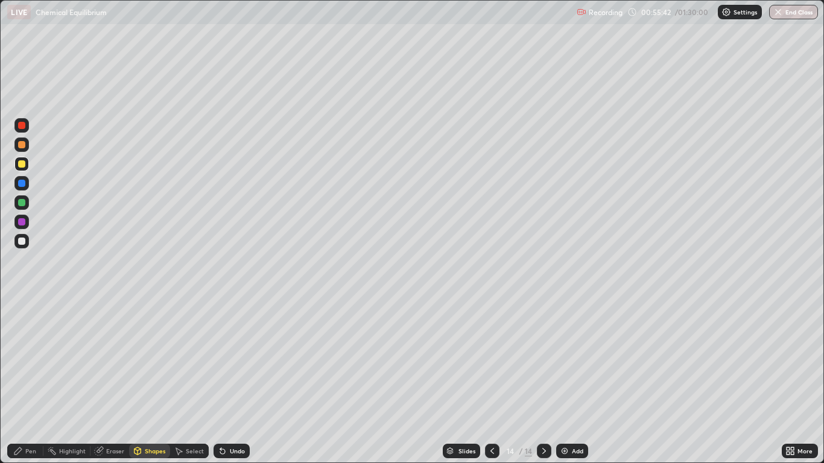
click at [157, 381] on div "Shapes" at bounding box center [155, 451] width 21 height 6
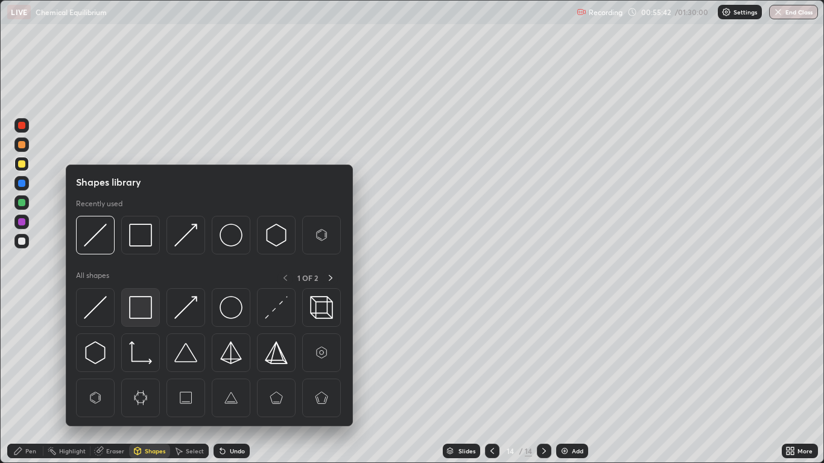
click at [144, 304] on img at bounding box center [140, 307] width 23 height 23
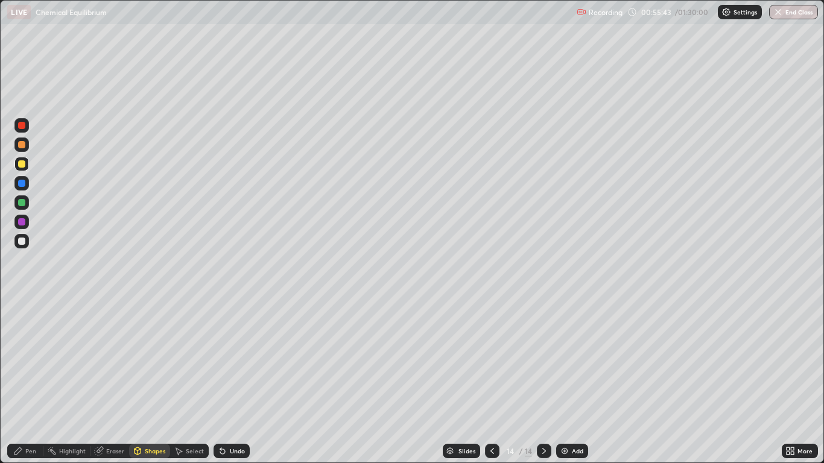
click at [22, 241] on div at bounding box center [21, 241] width 7 height 7
click at [29, 381] on div "Pen" at bounding box center [25, 451] width 36 height 14
click at [22, 205] on div at bounding box center [21, 202] width 7 height 7
click at [117, 381] on div "Eraser" at bounding box center [115, 451] width 18 height 6
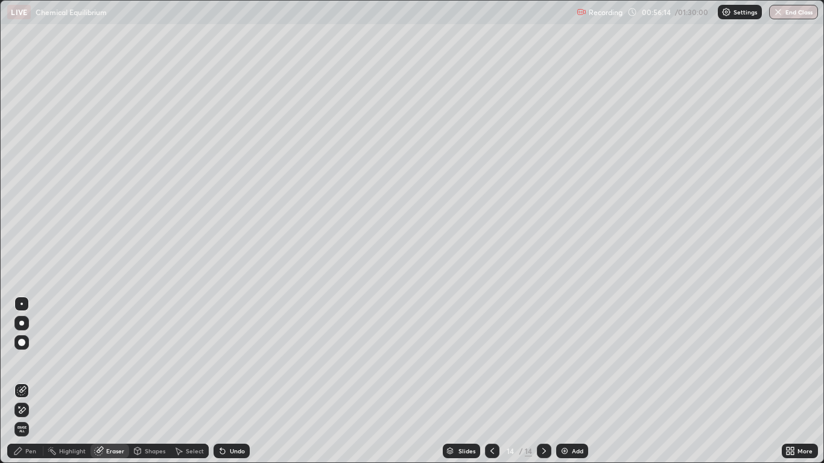
click at [24, 381] on div "Pen" at bounding box center [25, 451] width 36 height 14
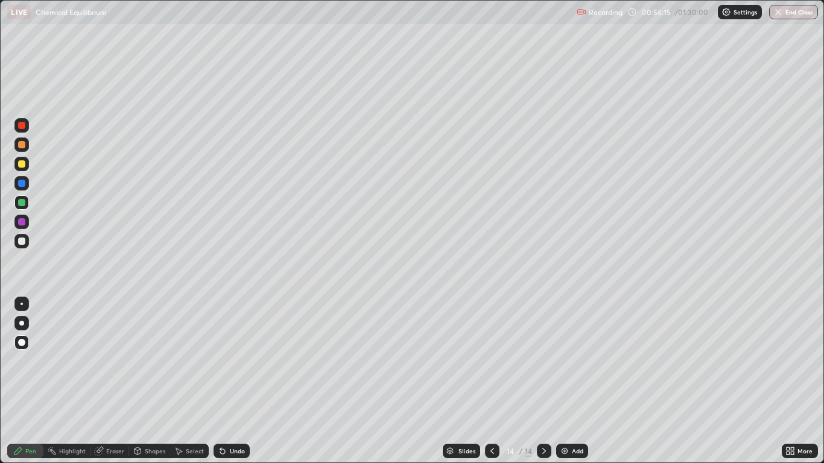
click at [28, 224] on div at bounding box center [21, 222] width 14 height 14
click at [24, 221] on div at bounding box center [21, 221] width 7 height 7
click at [233, 381] on div "Undo" at bounding box center [237, 451] width 15 height 6
click at [562, 381] on div "Add" at bounding box center [572, 451] width 32 height 14
click at [17, 161] on div at bounding box center [21, 164] width 14 height 14
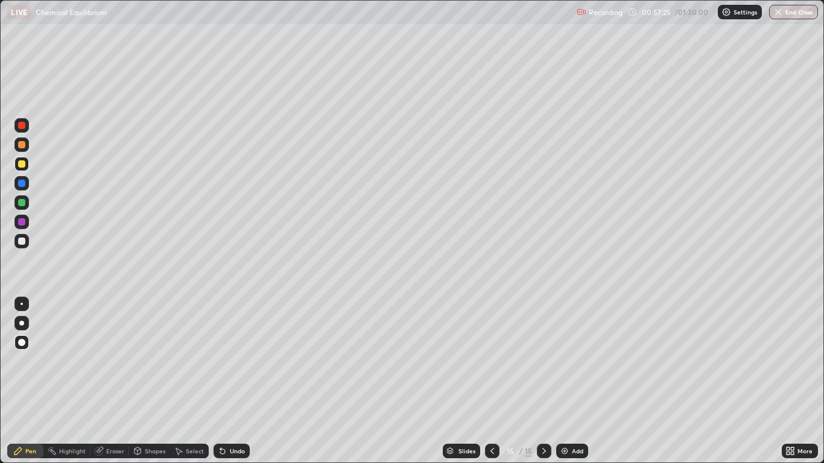
click at [234, 381] on div "Undo" at bounding box center [237, 451] width 15 height 6
click at [147, 381] on div "Shapes" at bounding box center [155, 451] width 21 height 6
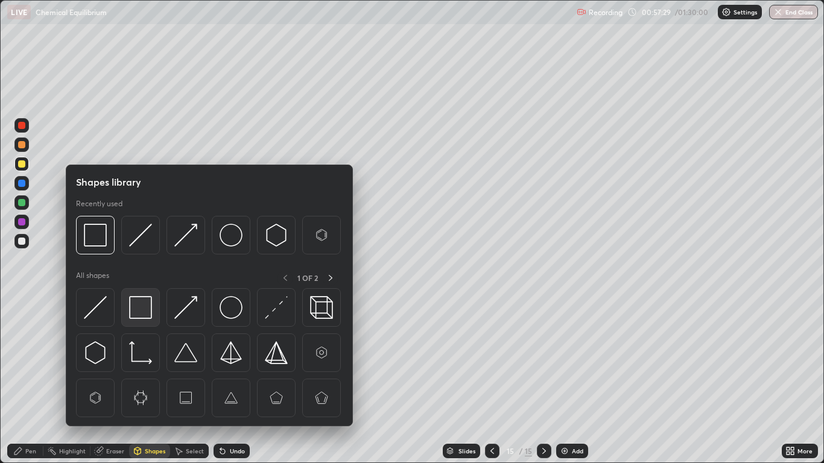
click at [140, 309] on img at bounding box center [140, 307] width 23 height 23
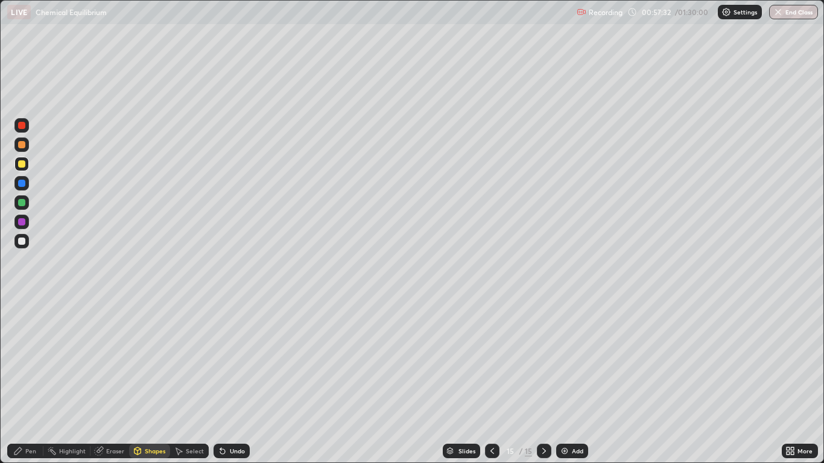
click at [27, 381] on div "Pen" at bounding box center [30, 451] width 11 height 6
click at [20, 205] on div at bounding box center [21, 202] width 7 height 7
click at [226, 381] on icon at bounding box center [223, 452] width 10 height 10
click at [230, 381] on div "Undo" at bounding box center [237, 451] width 15 height 6
click at [233, 381] on div "Undo" at bounding box center [232, 451] width 36 height 14
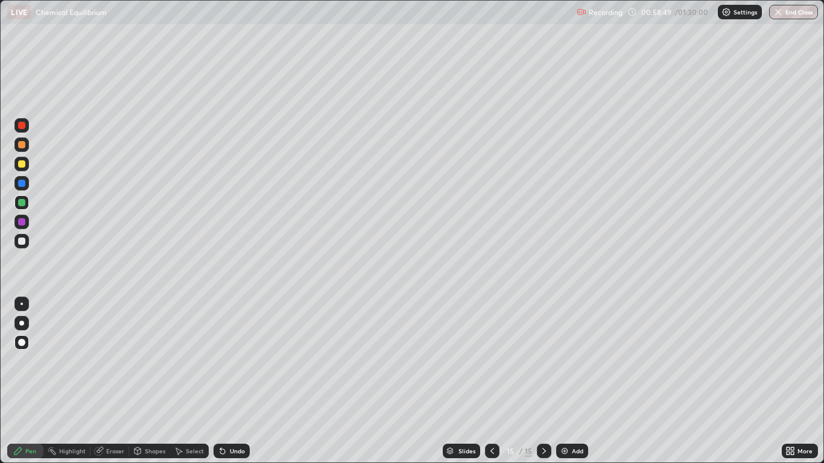
click at [239, 381] on div "Undo" at bounding box center [232, 451] width 36 height 14
click at [234, 381] on div "Undo" at bounding box center [237, 451] width 15 height 6
click at [238, 381] on div "Undo" at bounding box center [232, 451] width 36 height 14
click at [229, 381] on div "Undo" at bounding box center [232, 451] width 36 height 14
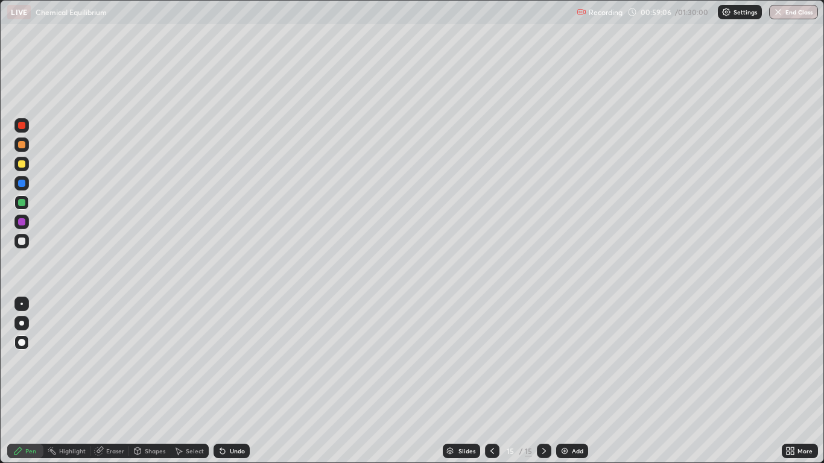
click at [226, 381] on div "Undo" at bounding box center [232, 451] width 36 height 14
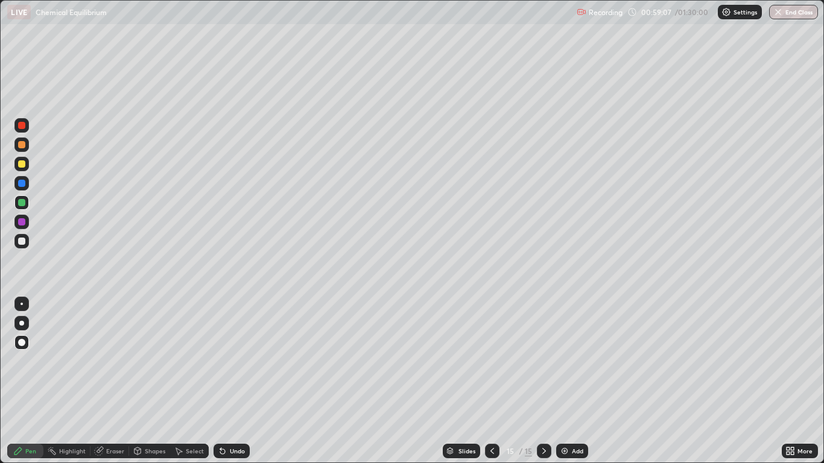
click at [227, 381] on div "Undo" at bounding box center [232, 451] width 36 height 14
click at [228, 381] on div "Undo" at bounding box center [232, 451] width 36 height 14
click at [230, 381] on div "Undo" at bounding box center [237, 451] width 15 height 6
click at [232, 381] on div "Undo" at bounding box center [237, 451] width 15 height 6
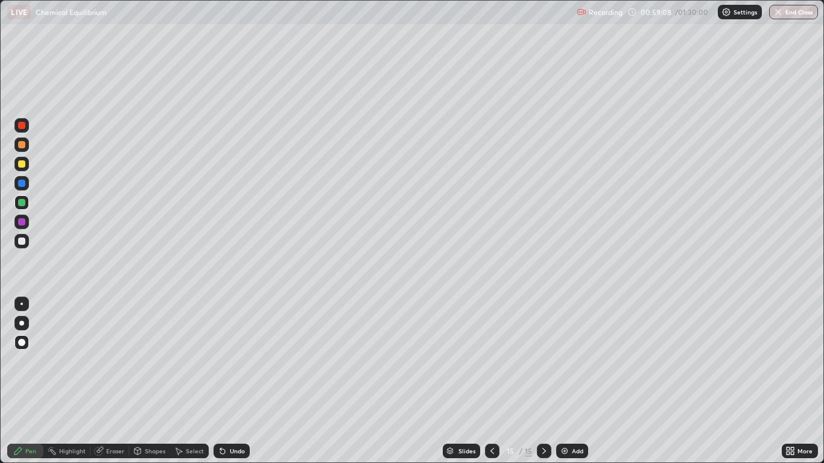
click at [232, 381] on div "Undo" at bounding box center [237, 451] width 15 height 6
click at [231, 381] on div "Undo" at bounding box center [237, 451] width 15 height 6
click at [229, 381] on div "Undo" at bounding box center [232, 451] width 36 height 14
click at [230, 381] on div "Undo" at bounding box center [232, 451] width 36 height 14
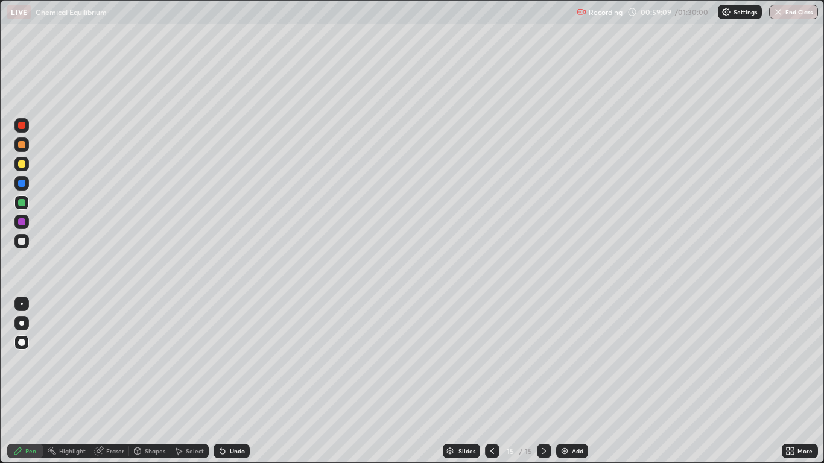
click at [231, 381] on div "Undo" at bounding box center [232, 451] width 36 height 14
click at [229, 381] on div "Undo" at bounding box center [232, 451] width 36 height 14
click at [230, 381] on div "Undo" at bounding box center [232, 451] width 36 height 14
click at [229, 381] on div "Undo" at bounding box center [232, 451] width 36 height 14
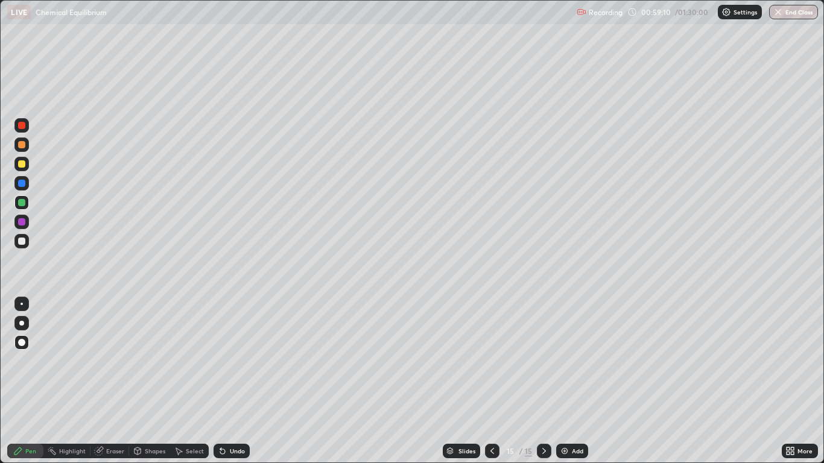
click at [229, 381] on div "Undo" at bounding box center [232, 451] width 36 height 14
click at [228, 381] on div "Undo" at bounding box center [232, 451] width 36 height 14
click at [231, 381] on div "Undo" at bounding box center [232, 451] width 36 height 14
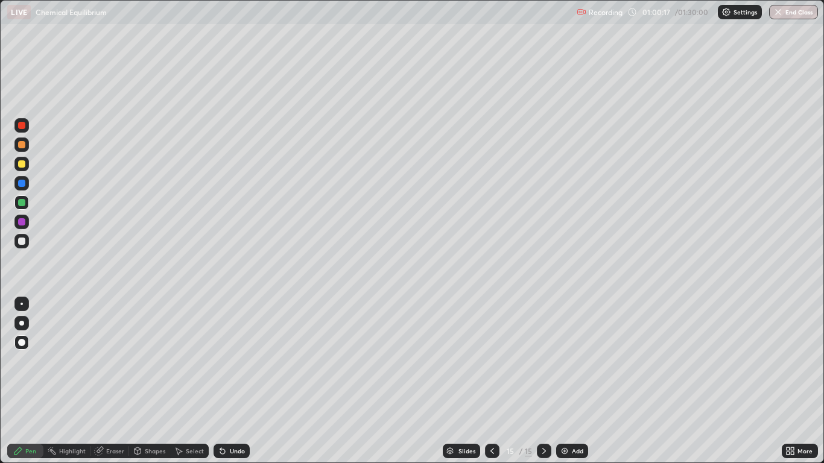
click at [22, 223] on div at bounding box center [21, 221] width 7 height 7
click at [150, 381] on div "Shapes" at bounding box center [155, 451] width 21 height 6
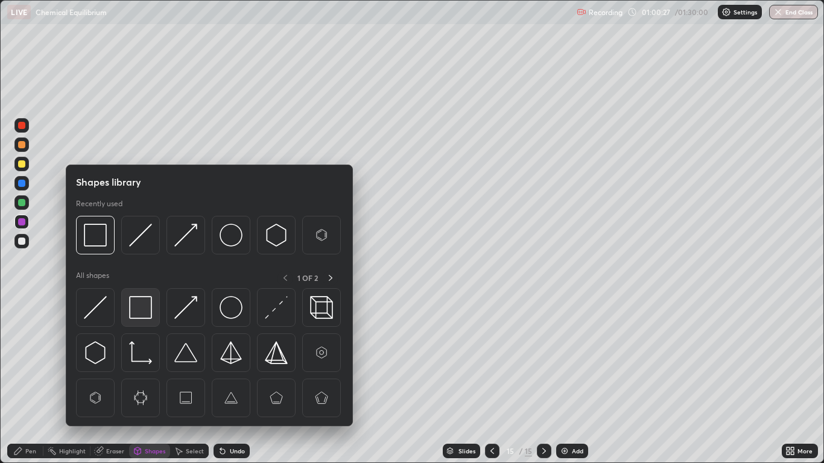
click at [145, 308] on img at bounding box center [140, 307] width 23 height 23
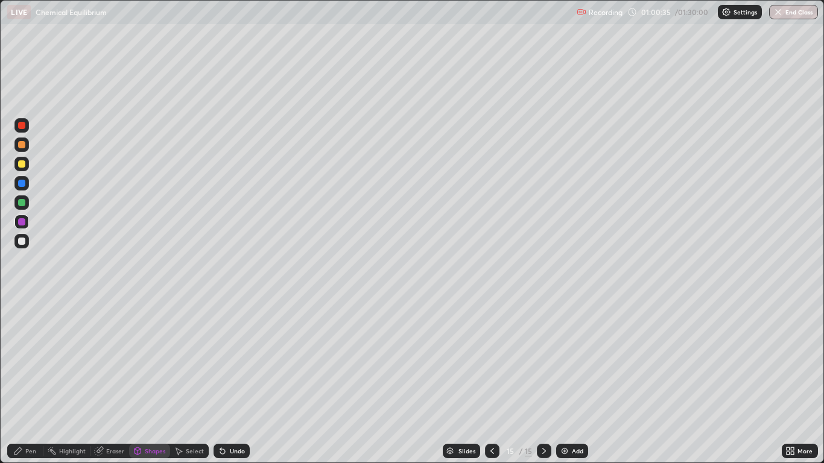
click at [29, 381] on div "Pen" at bounding box center [30, 451] width 11 height 6
click at [22, 225] on div at bounding box center [21, 221] width 7 height 7
click at [578, 381] on div "Add" at bounding box center [577, 451] width 11 height 6
click at [22, 162] on div at bounding box center [21, 164] width 7 height 7
click at [222, 381] on icon at bounding box center [222, 452] width 5 height 5
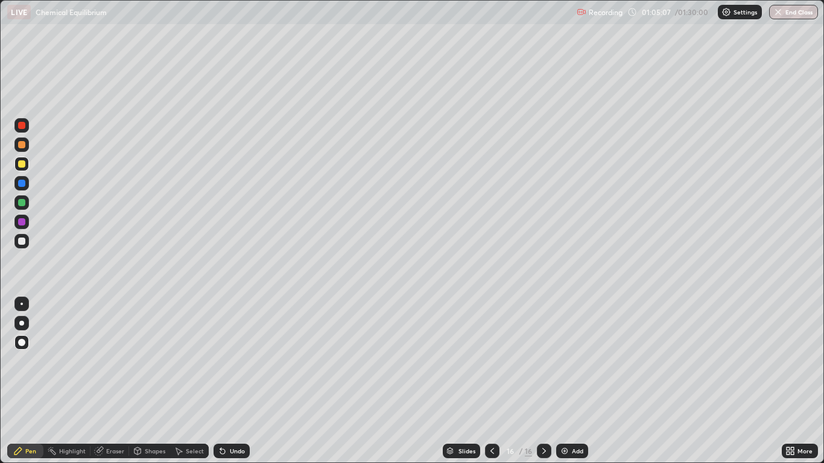
click at [235, 381] on div "Undo" at bounding box center [237, 451] width 15 height 6
click at [236, 381] on div "Undo" at bounding box center [232, 451] width 36 height 14
click at [22, 223] on div at bounding box center [21, 221] width 7 height 7
click at [236, 381] on div "Undo" at bounding box center [237, 451] width 15 height 6
click at [228, 381] on div "Undo" at bounding box center [232, 451] width 36 height 14
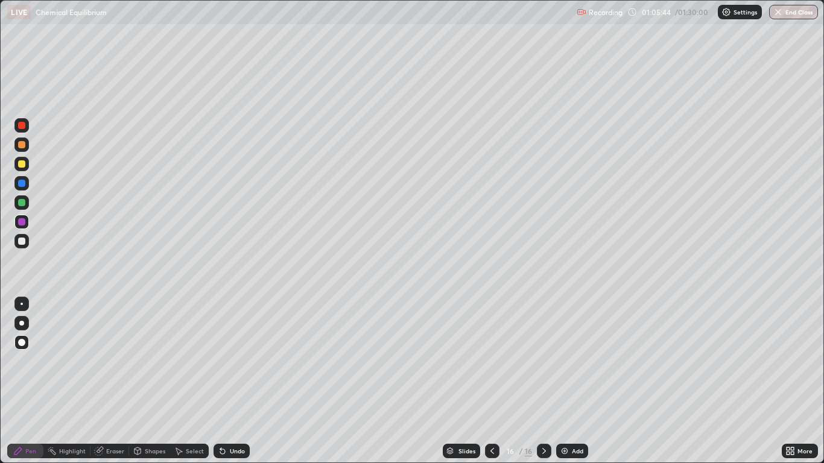
click at [225, 381] on icon at bounding box center [223, 452] width 10 height 10
click at [228, 381] on div "Undo" at bounding box center [232, 451] width 36 height 14
click at [230, 381] on div "Undo" at bounding box center [237, 451] width 15 height 6
click at [231, 381] on div "Undo" at bounding box center [232, 451] width 36 height 14
click at [233, 381] on div "Undo" at bounding box center [232, 451] width 36 height 14
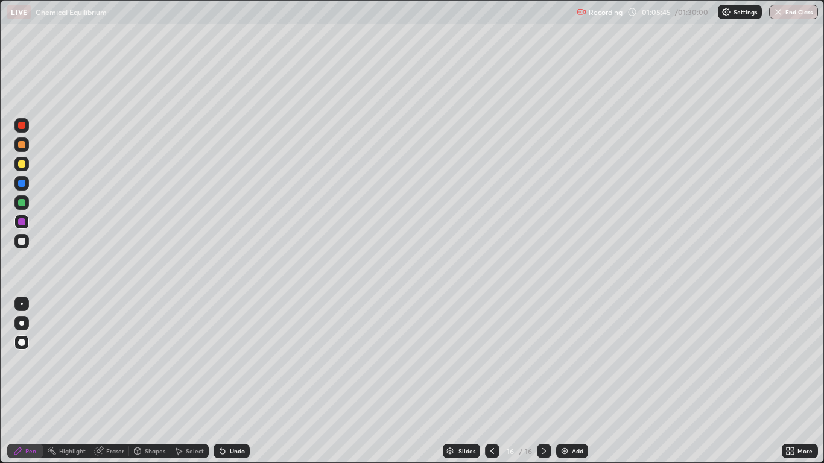
click at [231, 381] on div "Undo" at bounding box center [232, 451] width 36 height 14
click at [232, 381] on div "Undo" at bounding box center [232, 451] width 36 height 14
click at [148, 381] on div "Shapes" at bounding box center [155, 451] width 21 height 6
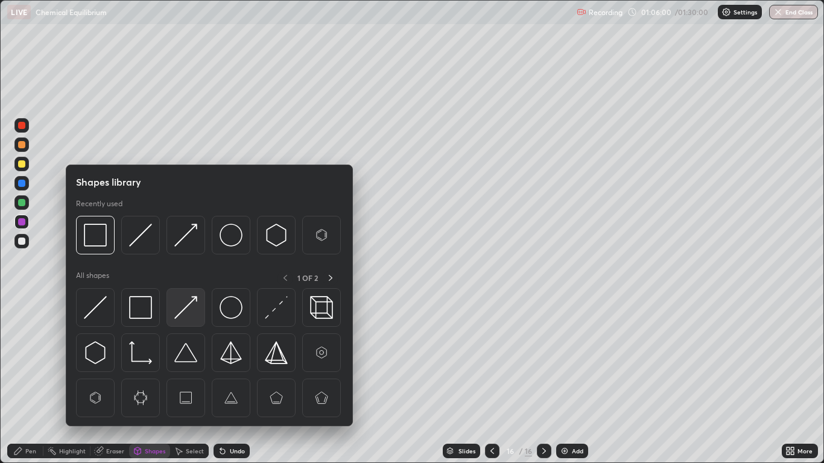
click at [182, 314] on img at bounding box center [185, 307] width 23 height 23
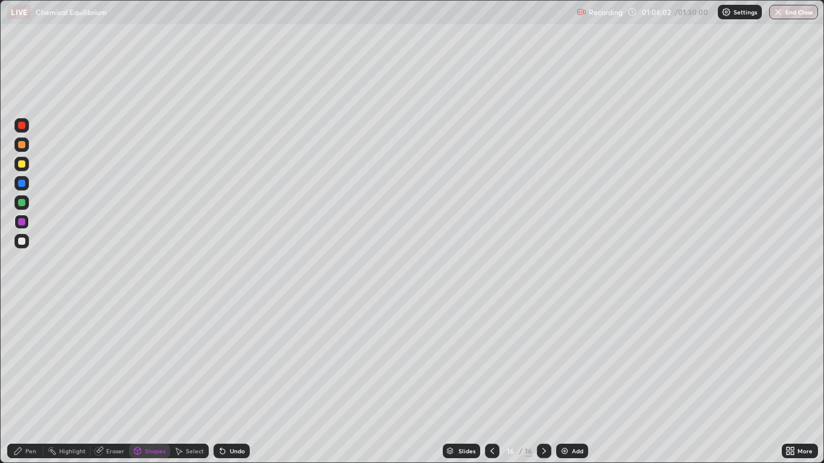
click at [27, 381] on div "Pen" at bounding box center [30, 451] width 11 height 6
click at [221, 381] on icon at bounding box center [222, 452] width 5 height 5
click at [228, 381] on div "Undo" at bounding box center [232, 451] width 36 height 14
click at [230, 381] on div "Undo" at bounding box center [237, 451] width 15 height 6
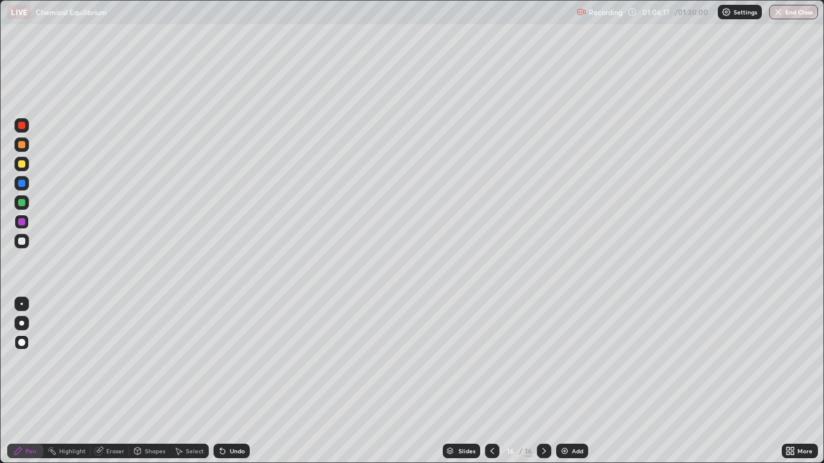
click at [223, 381] on icon at bounding box center [223, 452] width 10 height 10
click at [239, 381] on div "Undo" at bounding box center [237, 451] width 15 height 6
click at [237, 381] on div "Undo" at bounding box center [237, 451] width 15 height 6
click at [225, 381] on icon at bounding box center [223, 452] width 10 height 10
click at [492, 381] on icon at bounding box center [493, 452] width 10 height 10
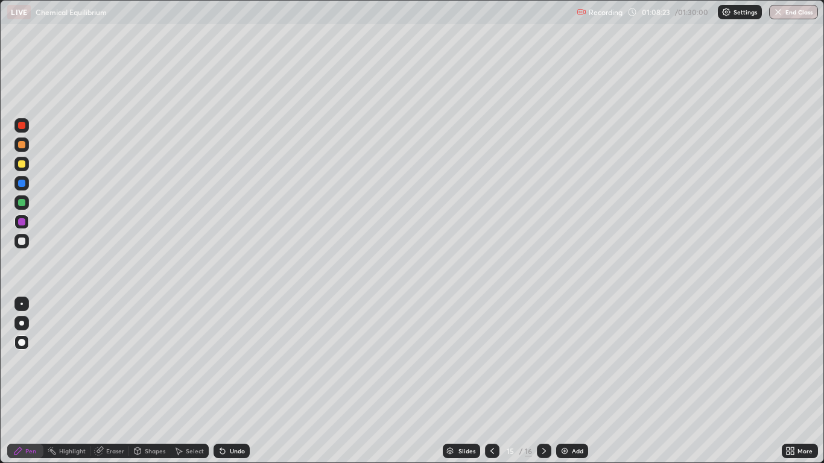
click at [492, 381] on icon at bounding box center [493, 452] width 10 height 10
click at [543, 381] on icon at bounding box center [545, 452] width 10 height 10
click at [544, 381] on icon at bounding box center [545, 452] width 10 height 10
click at [575, 381] on div "Add" at bounding box center [572, 451] width 32 height 14
click at [149, 381] on div "Shapes" at bounding box center [155, 451] width 21 height 6
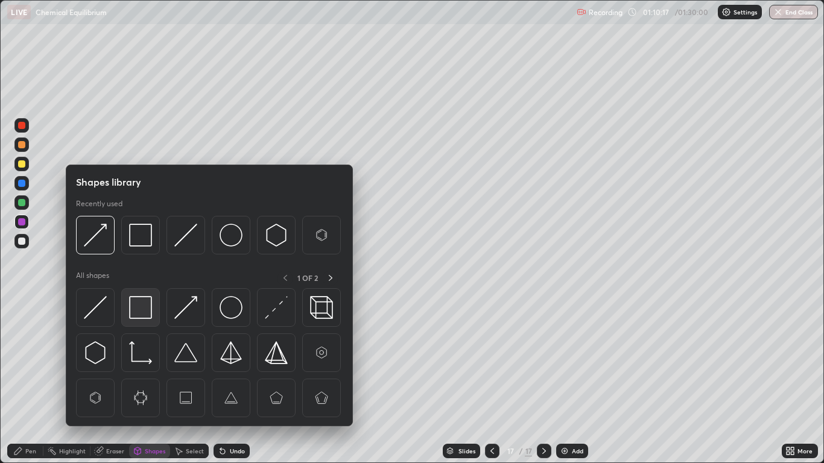
click at [139, 308] on img at bounding box center [140, 307] width 23 height 23
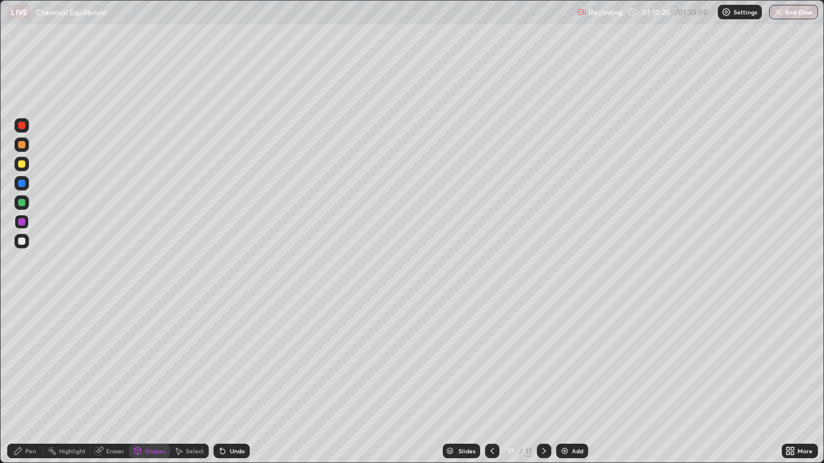
click at [21, 381] on div "Pen" at bounding box center [25, 451] width 36 height 14
click at [24, 164] on div at bounding box center [21, 164] width 7 height 7
click at [232, 381] on div "Undo" at bounding box center [237, 451] width 15 height 6
click at [235, 381] on div "Undo" at bounding box center [237, 451] width 15 height 6
click at [238, 381] on div "Undo" at bounding box center [237, 451] width 15 height 6
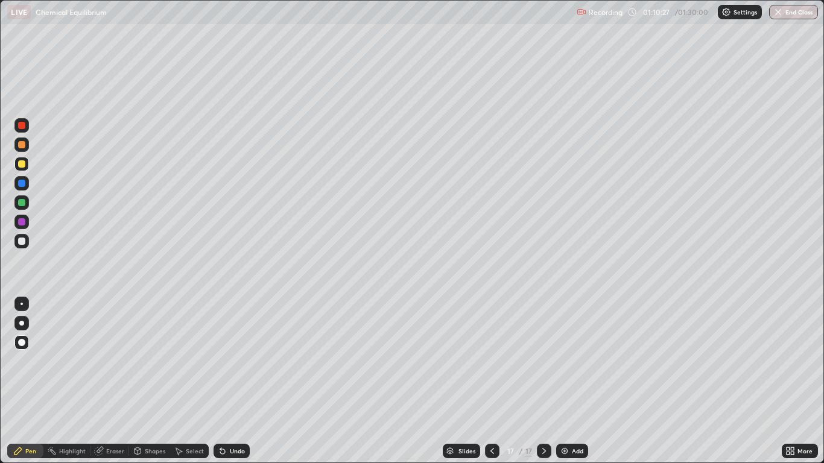
click at [234, 381] on div "Undo" at bounding box center [237, 451] width 15 height 6
click at [797, 13] on button "End Class" at bounding box center [795, 12] width 48 height 14
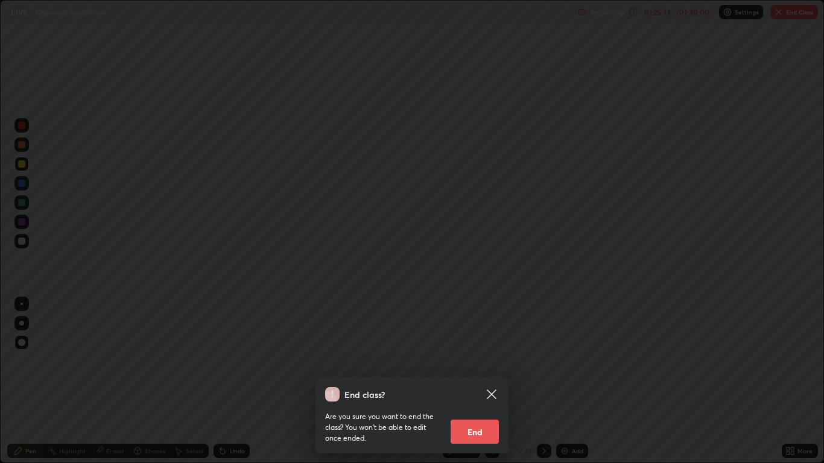
click at [492, 381] on button "End" at bounding box center [475, 432] width 48 height 24
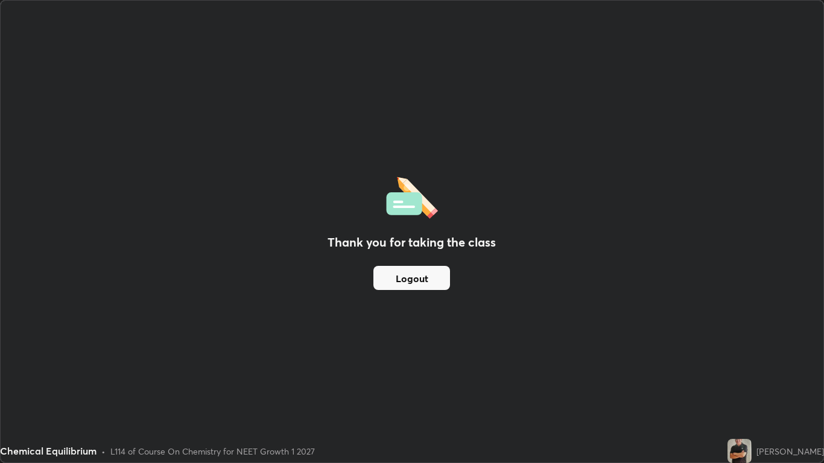
click at [429, 287] on button "Logout" at bounding box center [412, 278] width 77 height 24
